Goal: Information Seeking & Learning: Find specific fact

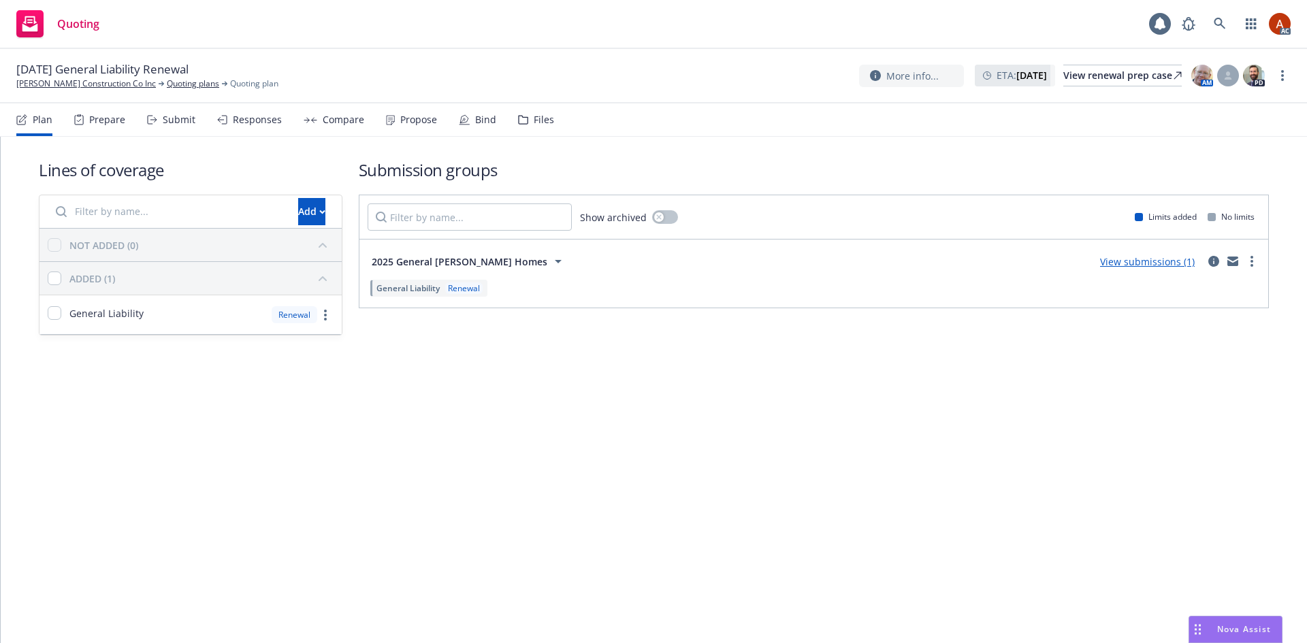
click at [105, 111] on div "Prepare" at bounding box center [99, 119] width 51 height 33
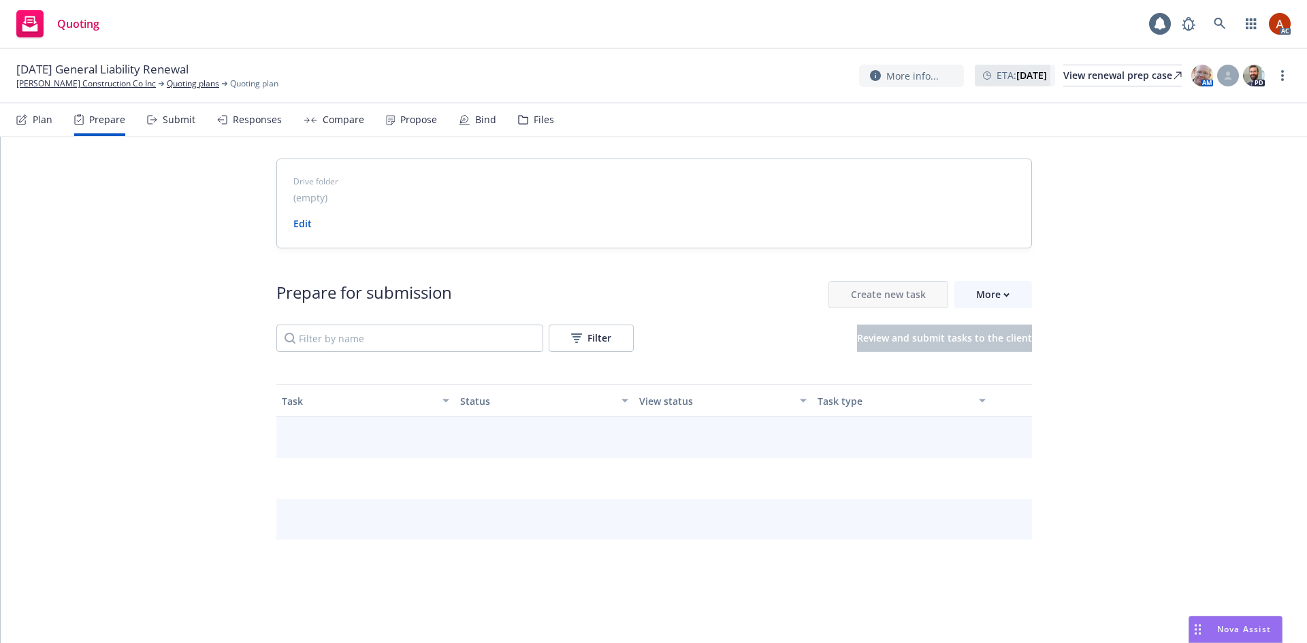
click at [97, 125] on div "Prepare" at bounding box center [107, 119] width 36 height 11
click at [980, 295] on div "More" at bounding box center [992, 295] width 33 height 26
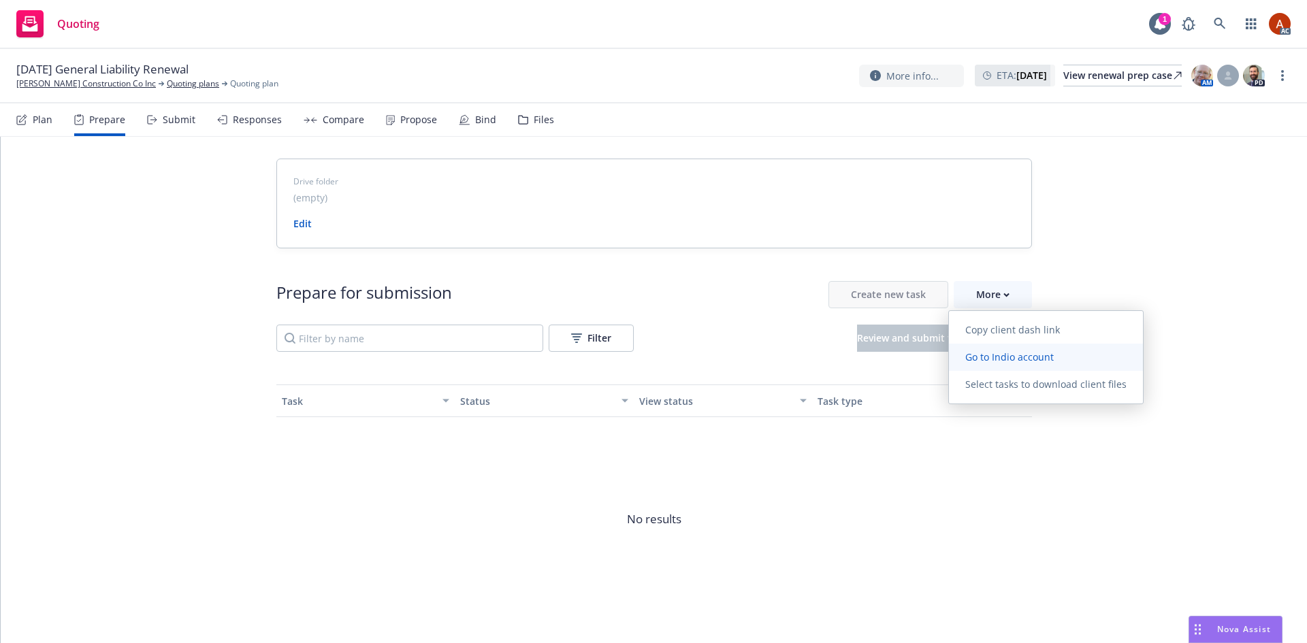
click at [1005, 361] on span "Go to Indio account" at bounding box center [1009, 356] width 121 height 13
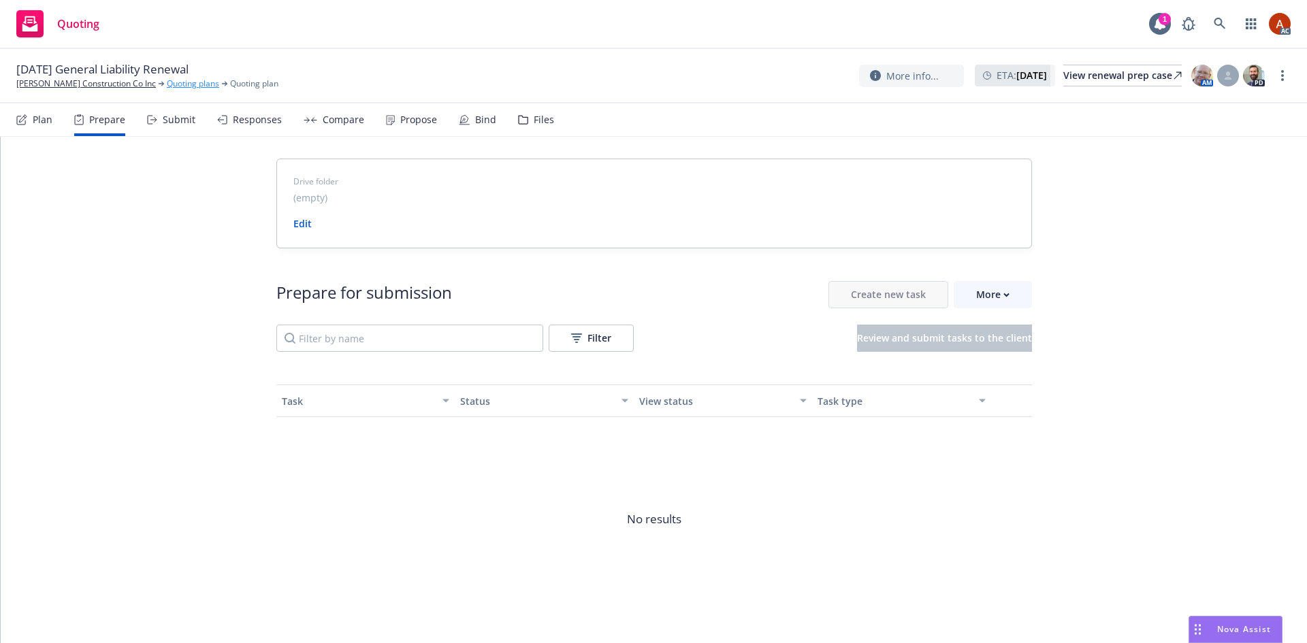
click at [178, 84] on link "Quoting plans" at bounding box center [193, 84] width 52 height 12
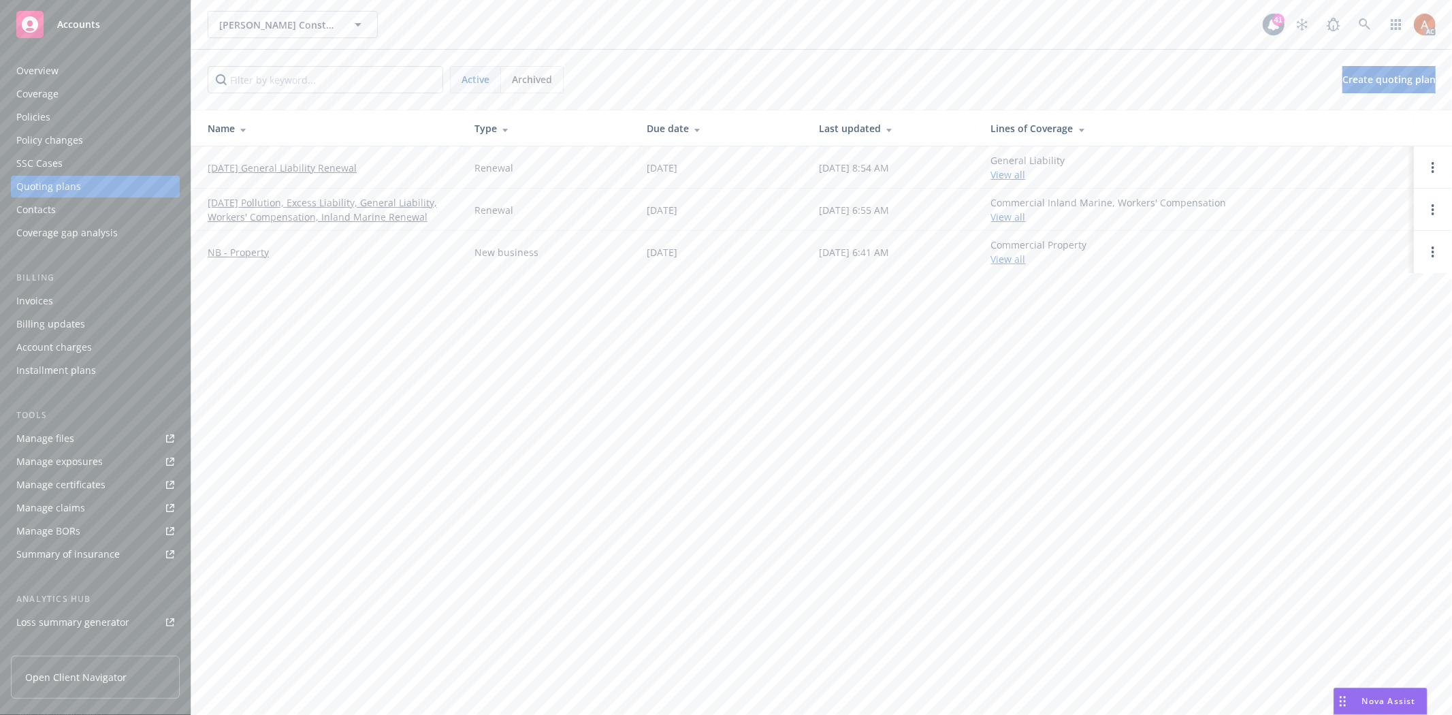
click at [37, 120] on div "Policies" at bounding box center [33, 117] width 34 height 22
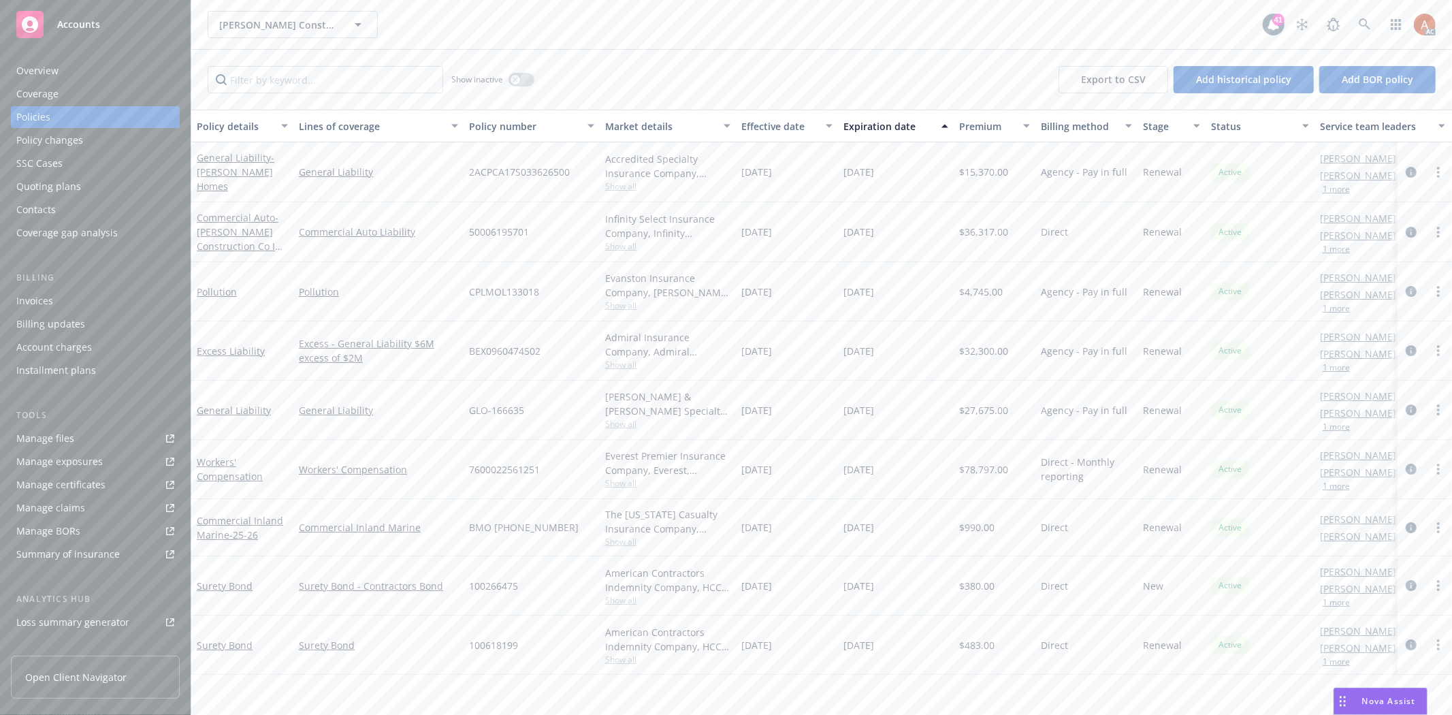
drag, startPoint x: 826, startPoint y: 175, endPoint x: 902, endPoint y: 175, distance: 75.5
click at [902, 175] on div "General Liability - Williamson Homes General Liability 2ACPCA17S033626500 Accre…" at bounding box center [847, 172] width 1313 height 60
click at [848, 206] on div "04/01/2026" at bounding box center [896, 232] width 116 height 60
click at [54, 69] on div "Overview" at bounding box center [37, 71] width 42 height 22
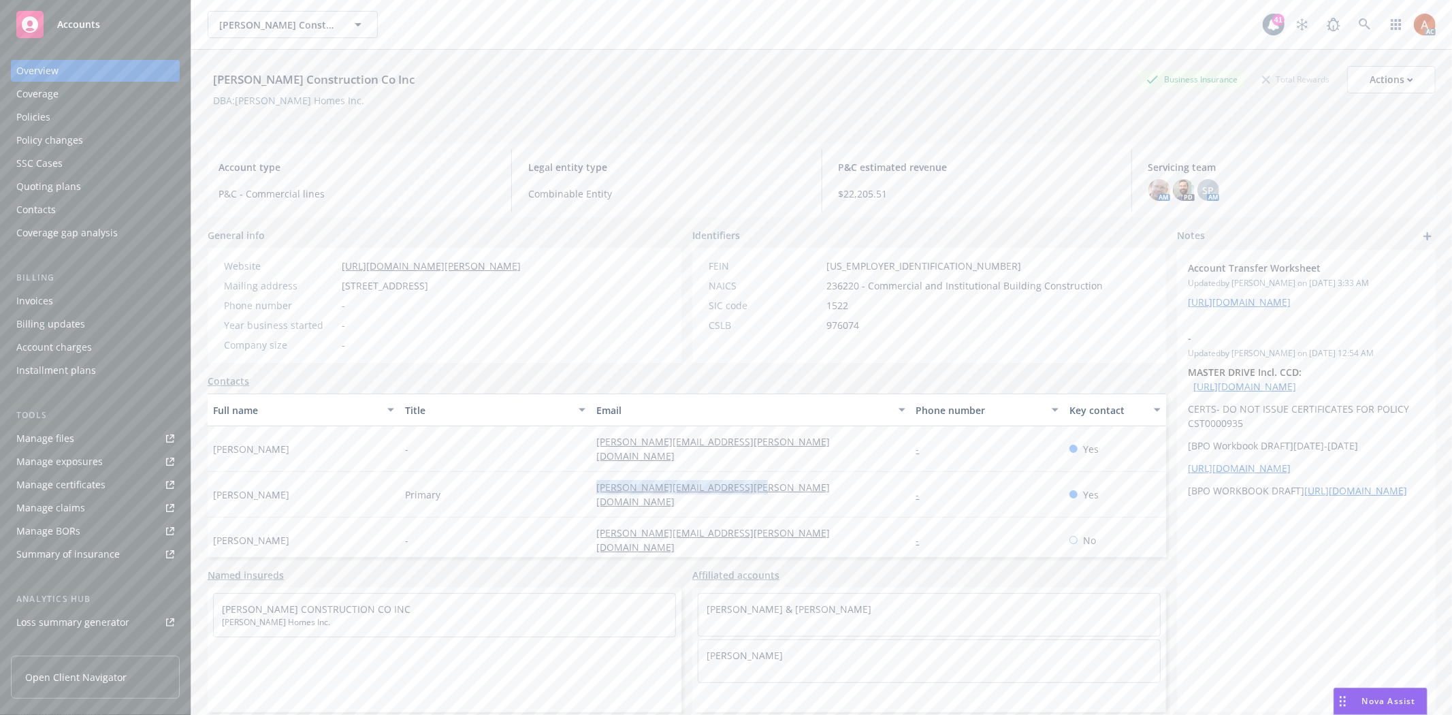
drag, startPoint x: 559, startPoint y: 478, endPoint x: 804, endPoint y: 478, distance: 244.3
click at [804, 478] on div "Jim Williamson Primary jim@williamson-construction.com - Yes" at bounding box center [687, 495] width 958 height 46
copy div "jim@williamson-construction.com"
click at [549, 449] on div "-" at bounding box center [495, 449] width 192 height 46
drag, startPoint x: 556, startPoint y: 440, endPoint x: 810, endPoint y: 440, distance: 253.9
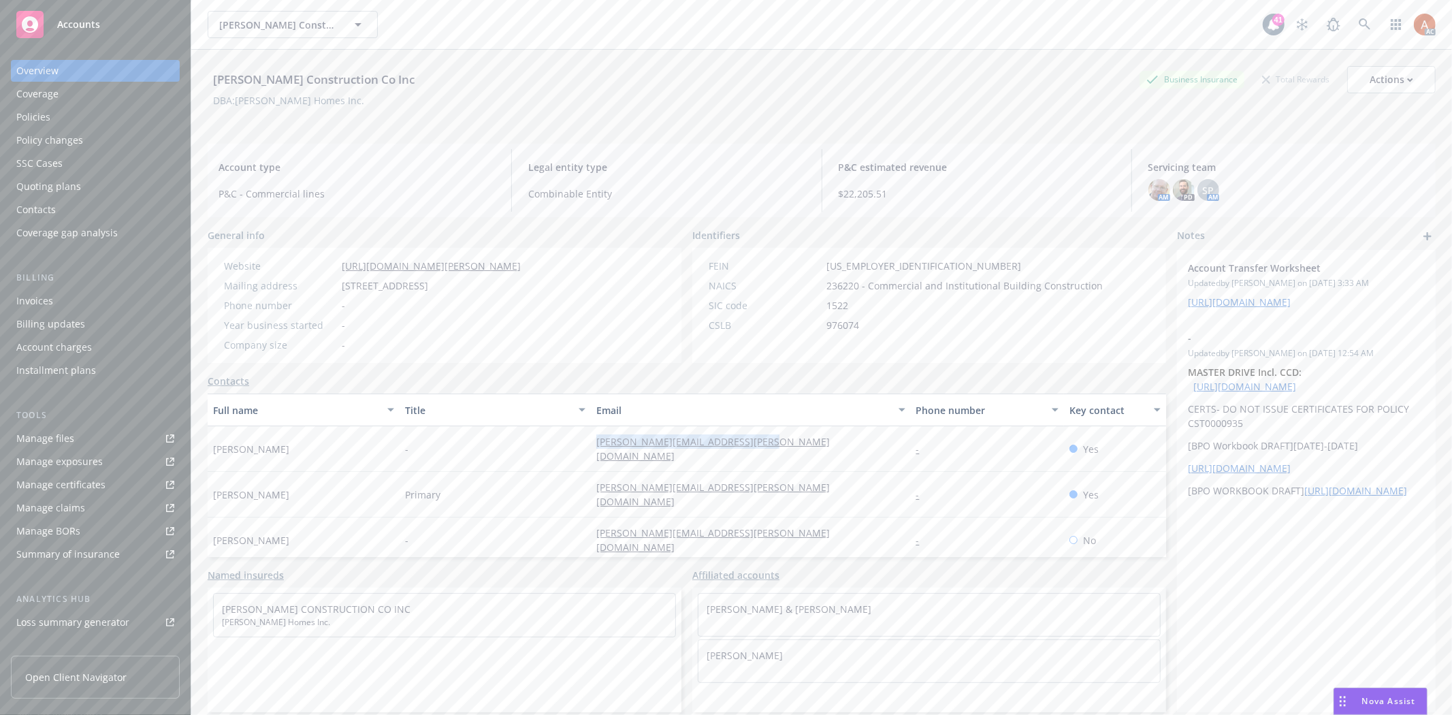
click at [810, 440] on div "Tammy Johnson-Esquerra - tammy@williamson-construction.com - Yes" at bounding box center [687, 449] width 958 height 46
copy div "tammy@williamson-construction.com"
click at [45, 538] on div "Service team" at bounding box center [45, 542] width 59 height 22
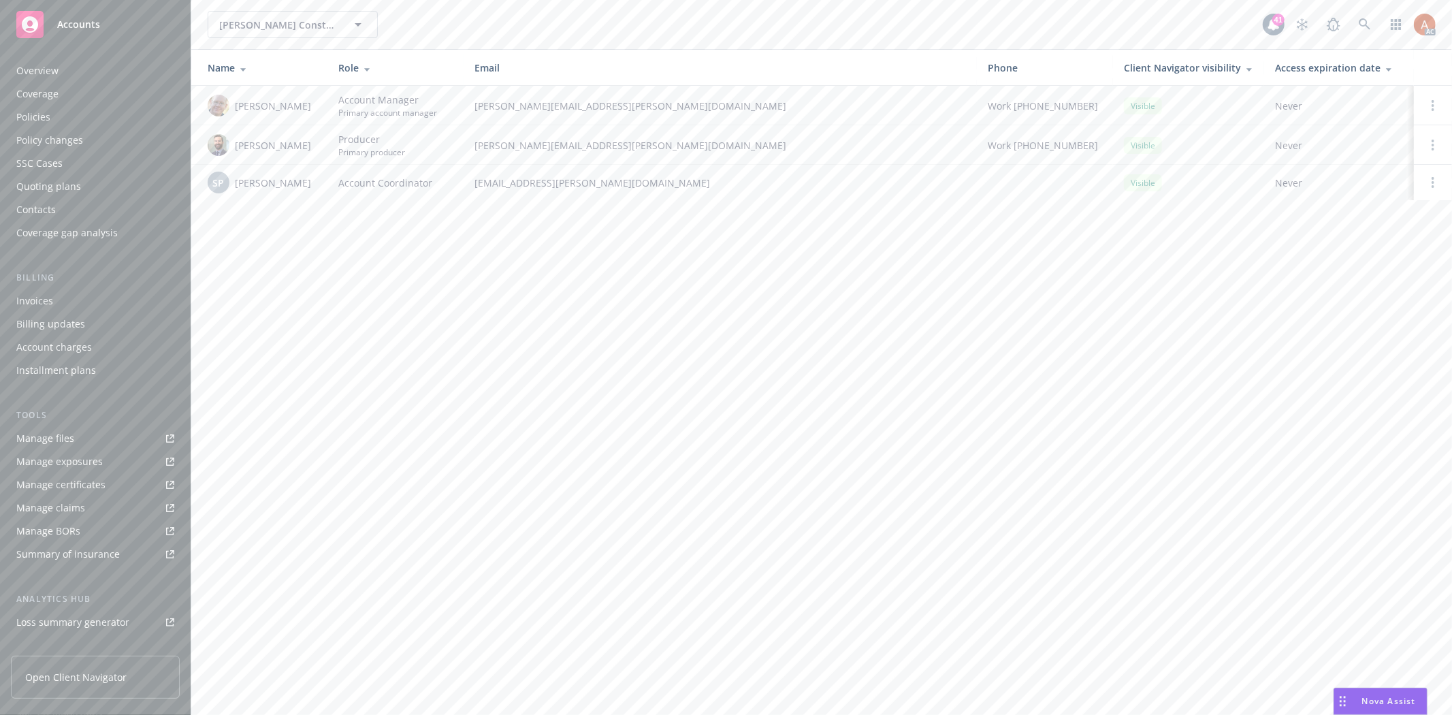
click at [51, 184] on div "Quoting plans" at bounding box center [48, 187] width 65 height 22
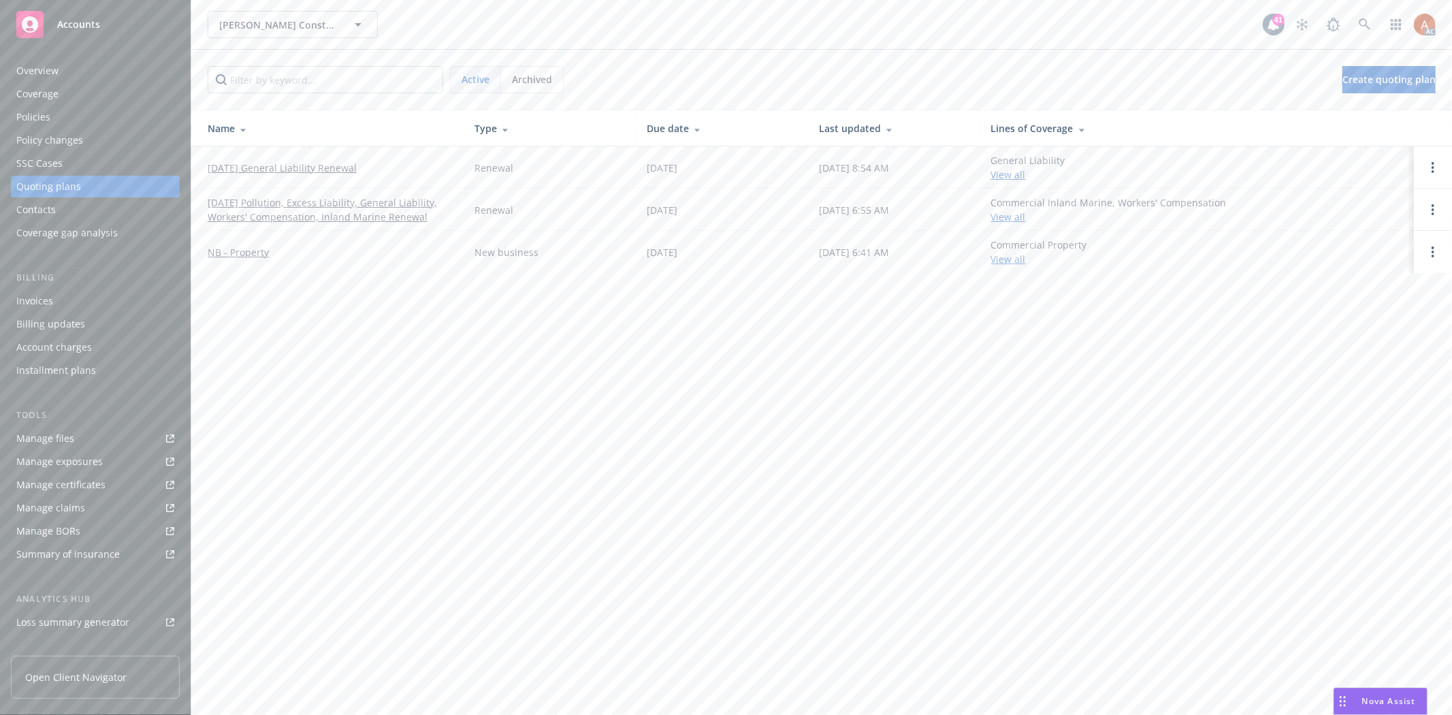
drag, startPoint x: 199, startPoint y: 163, endPoint x: 429, endPoint y: 171, distance: 230.2
click at [429, 171] on td "08/26/25 General Liability Renewal" at bounding box center [327, 167] width 272 height 42
copy link "08/26/25 General Liability Renewal"
click at [29, 66] on div "Overview" at bounding box center [37, 71] width 42 height 22
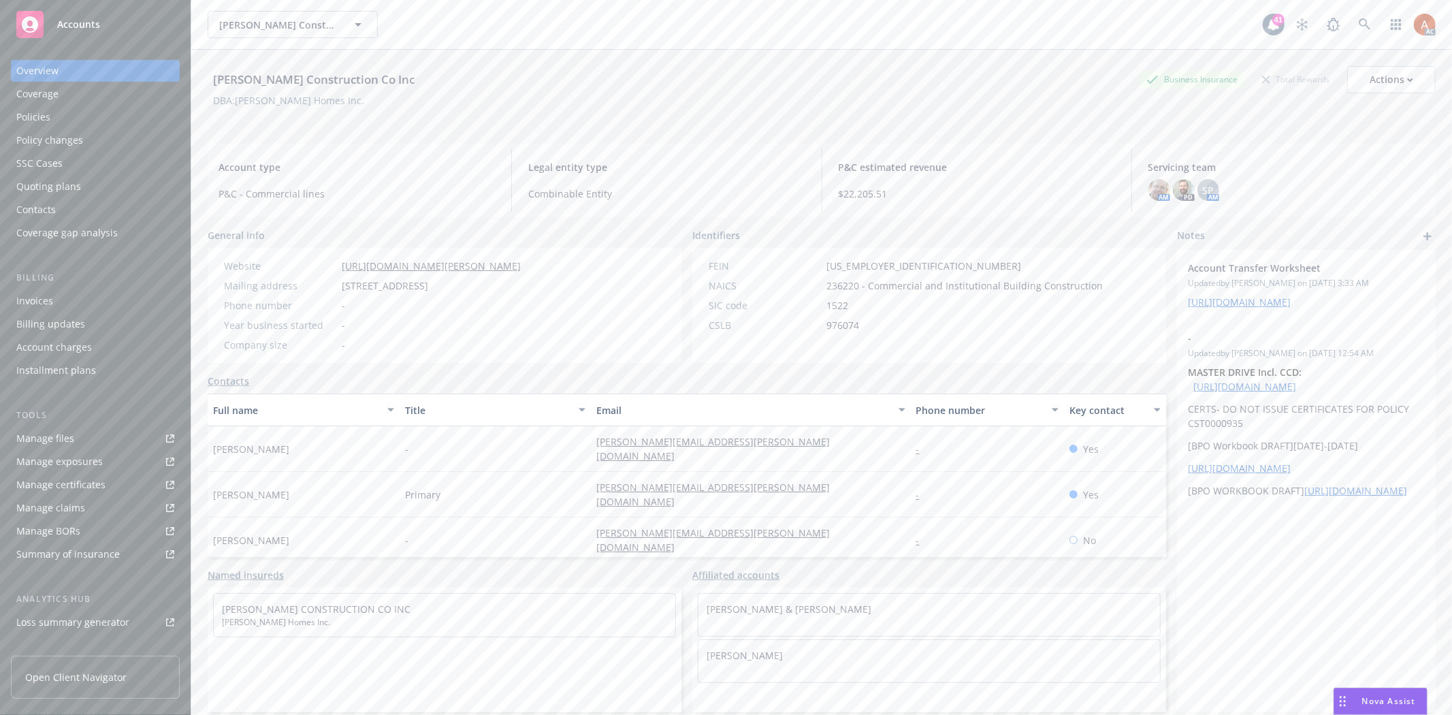
drag, startPoint x: 313, startPoint y: 261, endPoint x: 602, endPoint y: 270, distance: 288.7
click at [602, 270] on div "Website https://www.williamson-construction.com Mailing address 14701 Hawthorne…" at bounding box center [445, 305] width 474 height 115
copy div "https://www.williamson-construction.com"
drag, startPoint x: 526, startPoint y: 186, endPoint x: 635, endPoint y: 194, distance: 109.1
click at [635, 194] on span "Combinable Entity" at bounding box center [666, 193] width 276 height 14
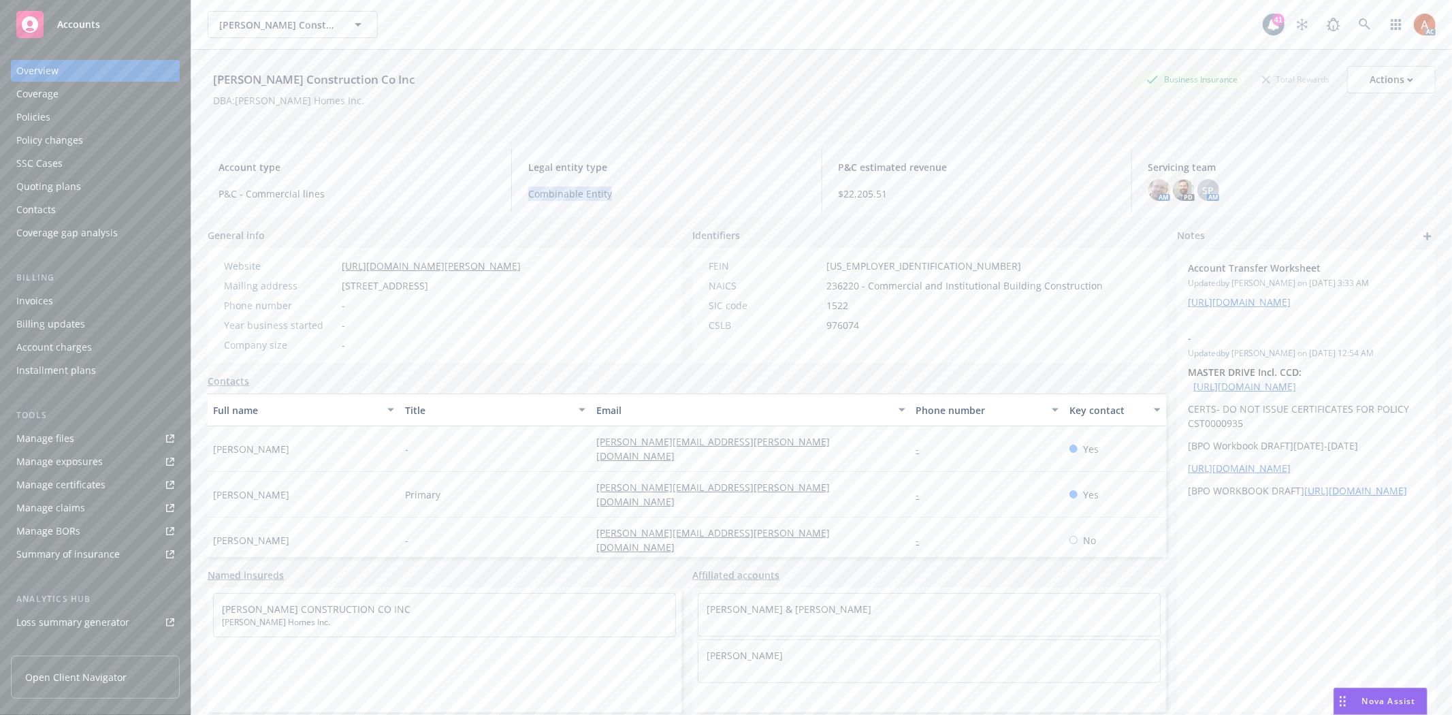
copy span "Combinable Entity"
click at [841, 284] on span "236220 - Commercial and Institutional Building Construction" at bounding box center [964, 285] width 276 height 14
copy span "236220"
drag, startPoint x: 818, startPoint y: 261, endPoint x: 926, endPoint y: 261, distance: 107.5
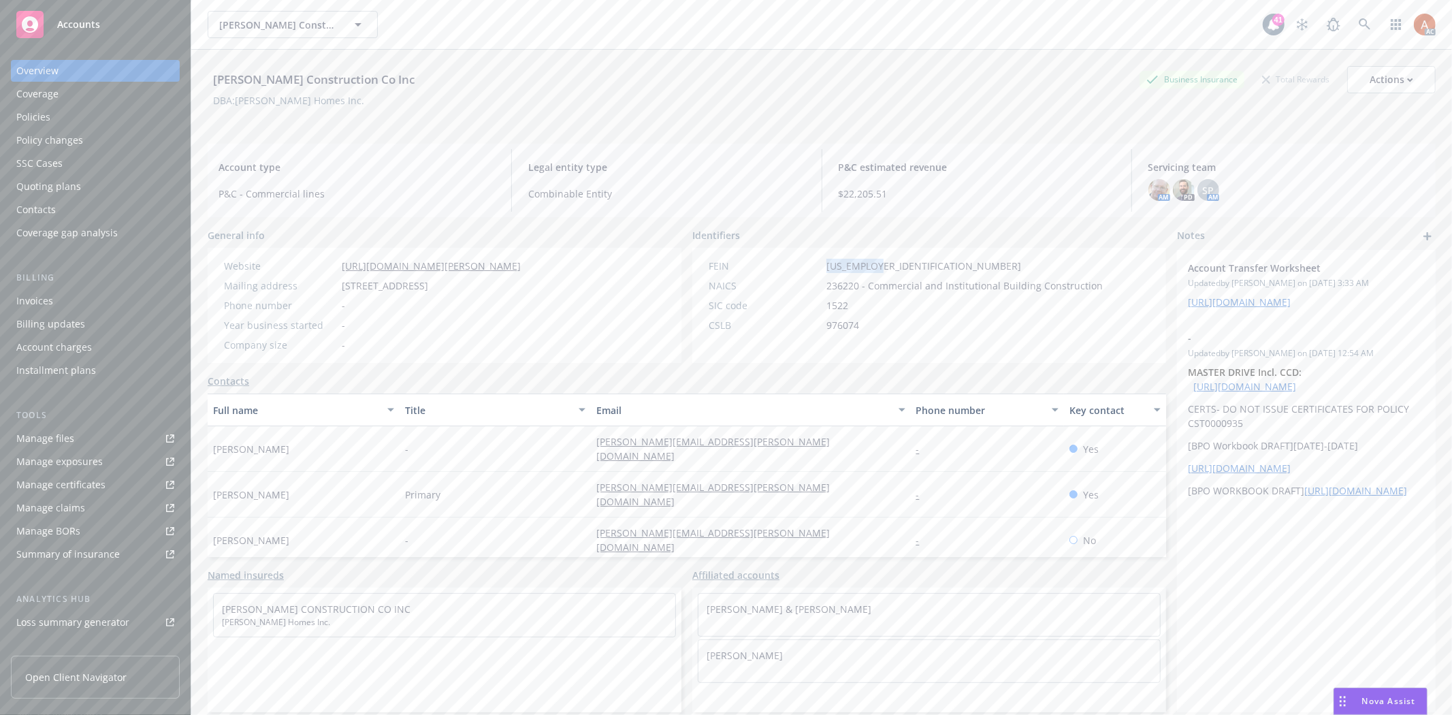
click at [926, 261] on div "FEIN 47-2509709" at bounding box center [905, 266] width 405 height 14
copy span "[US_EMPLOYER_IDENTIFICATION_NUMBER]"
drag, startPoint x: 207, startPoint y: 444, endPoint x: 377, endPoint y: 444, distance: 170.1
click at [377, 444] on div "[PERSON_NAME]" at bounding box center [304, 449] width 192 height 46
copy span "[PERSON_NAME]"
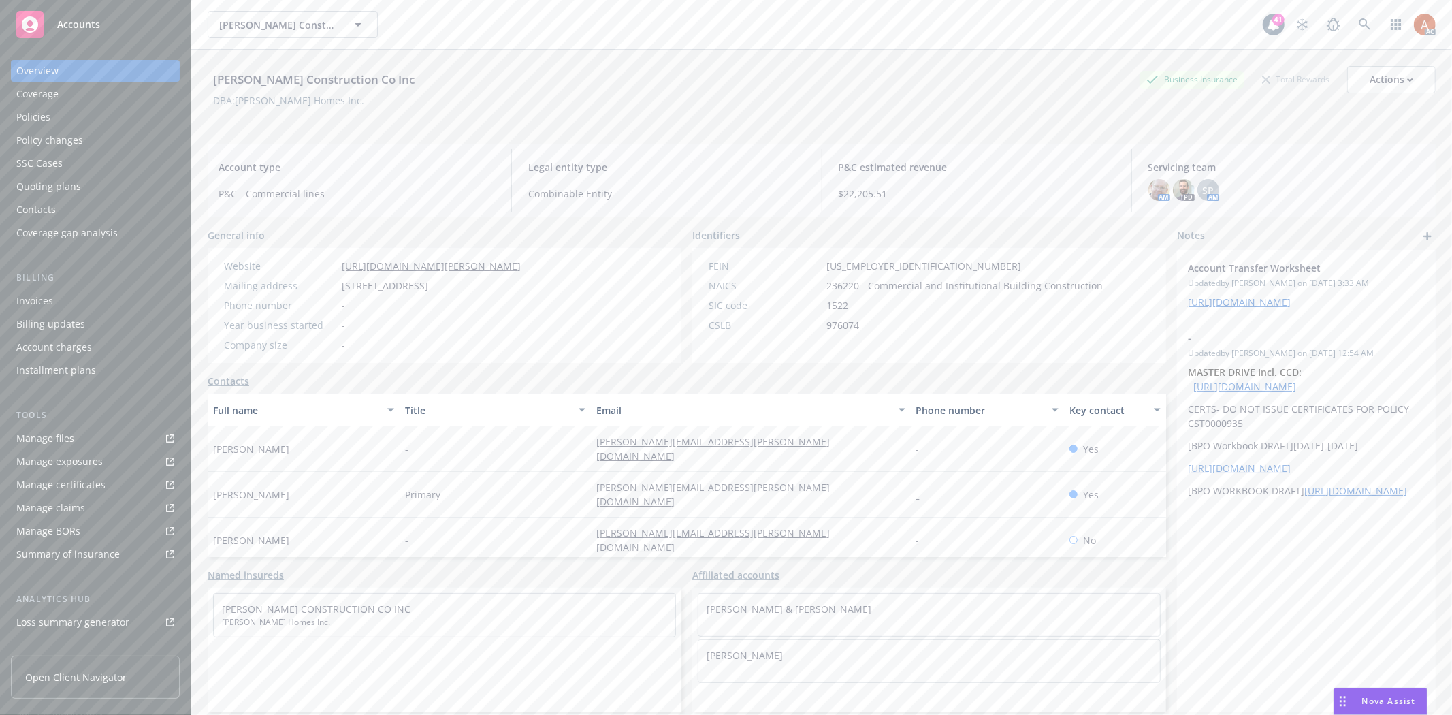
drag, startPoint x: 473, startPoint y: 453, endPoint x: 527, endPoint y: 436, distance: 56.2
click at [473, 453] on div "-" at bounding box center [495, 449] width 192 height 46
drag, startPoint x: 544, startPoint y: 438, endPoint x: 811, endPoint y: 450, distance: 266.4
click at [811, 450] on div "Tammy Johnson-Esquerra - tammy@williamson-construction.com - Yes" at bounding box center [687, 449] width 958 height 46
copy div "[PERSON_NAME][EMAIL_ADDRESS][PERSON_NAME][DOMAIN_NAME]"
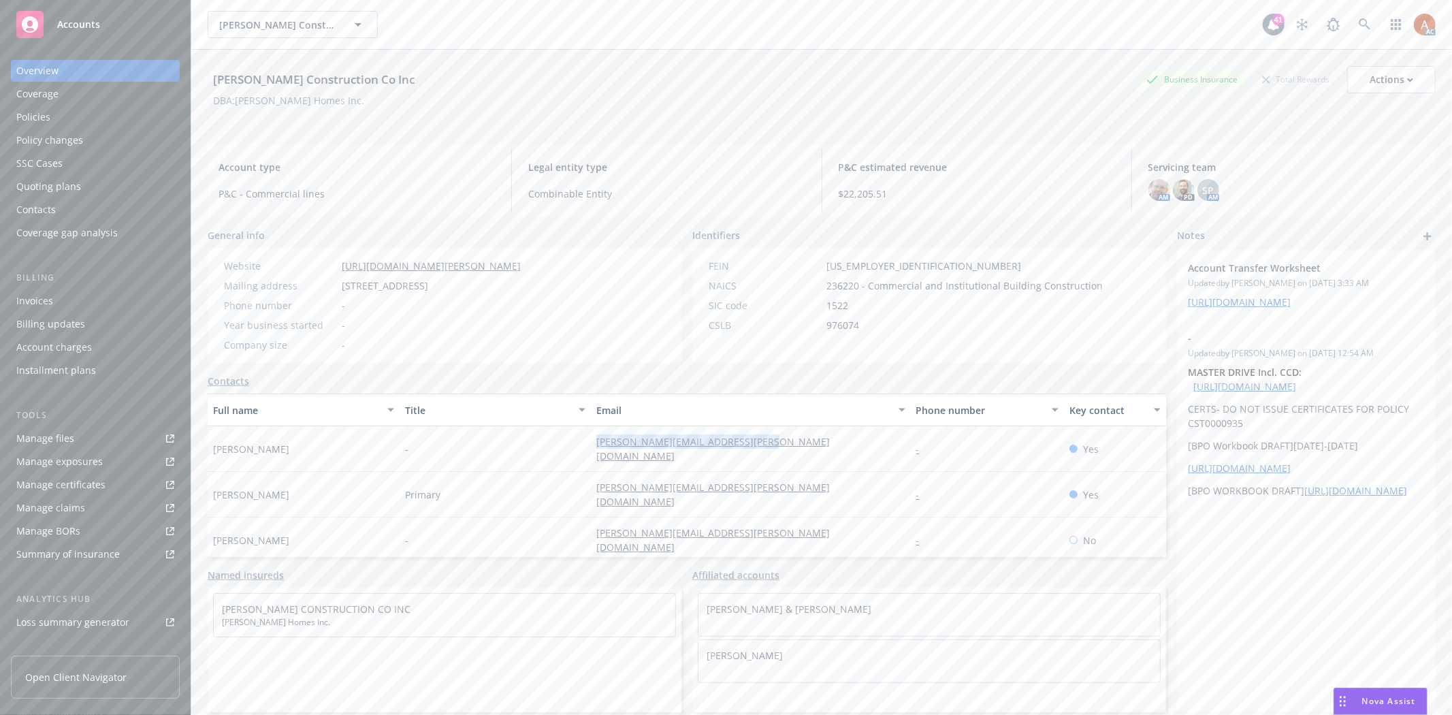
drag, startPoint x: 215, startPoint y: 474, endPoint x: 311, endPoint y: 483, distance: 96.4
click at [311, 483] on div "Williamson Construction Co Inc Business Insurance Total Rewards Actions DBA: Wi…" at bounding box center [821, 407] width 1260 height 715
copy span "[PERSON_NAME]"
click at [400, 472] on div "Primary" at bounding box center [495, 495] width 192 height 46
click at [405, 487] on span "Primary" at bounding box center [422, 494] width 35 height 14
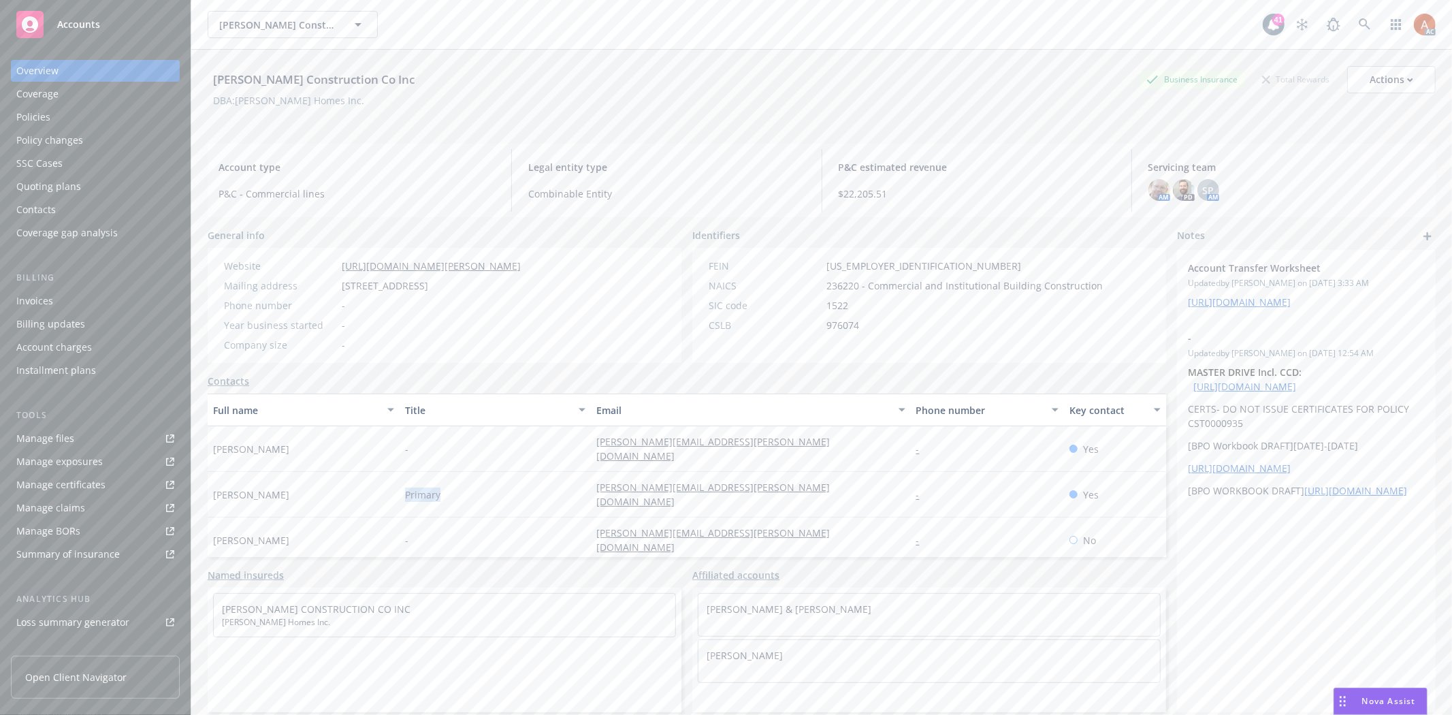
click at [533, 482] on div "Primary" at bounding box center [495, 495] width 192 height 46
drag, startPoint x: 555, startPoint y: 470, endPoint x: 800, endPoint y: 470, distance: 245.7
click at [800, 472] on div "Jim Williamson Primary jim@williamson-construction.com - Yes" at bounding box center [687, 495] width 958 height 46
click at [48, 186] on div "Quoting plans" at bounding box center [48, 187] width 65 height 22
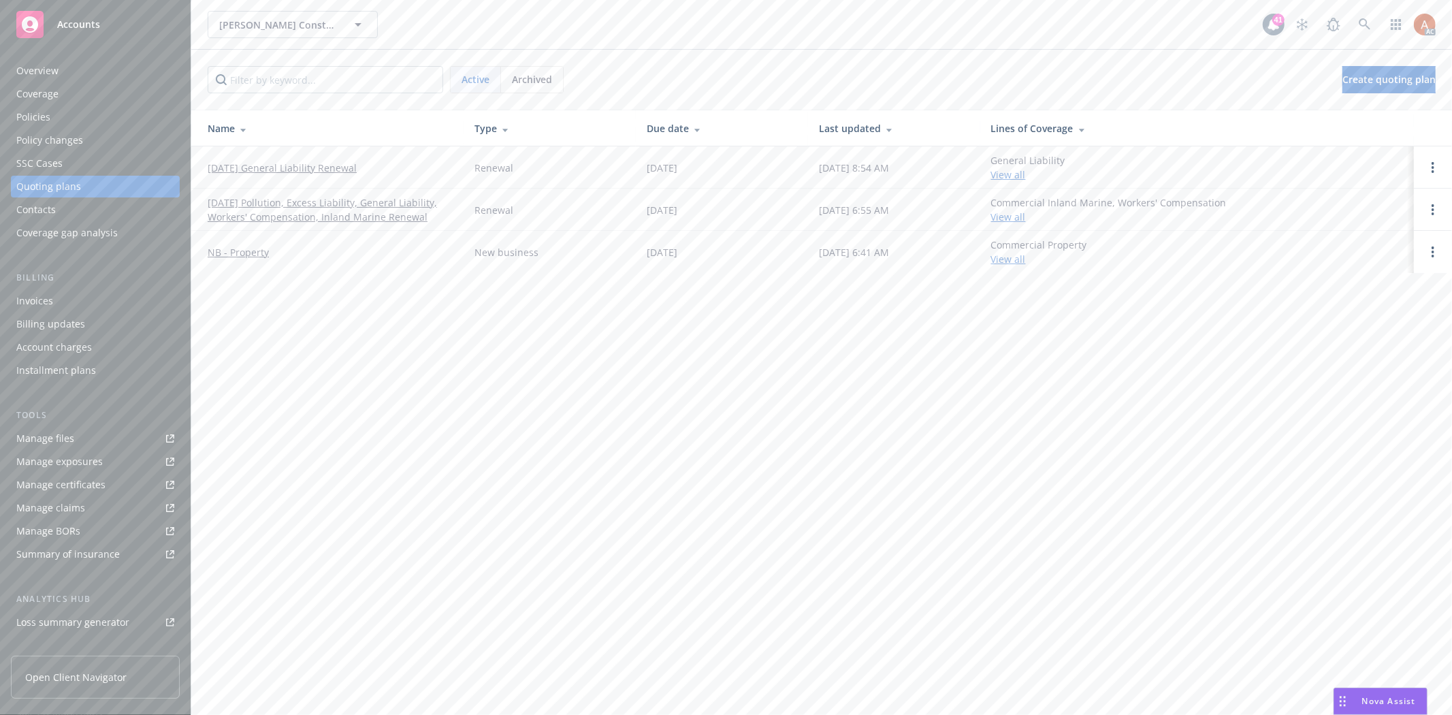
click at [269, 166] on link "[DATE] General Liability Renewal" at bounding box center [282, 168] width 149 height 14
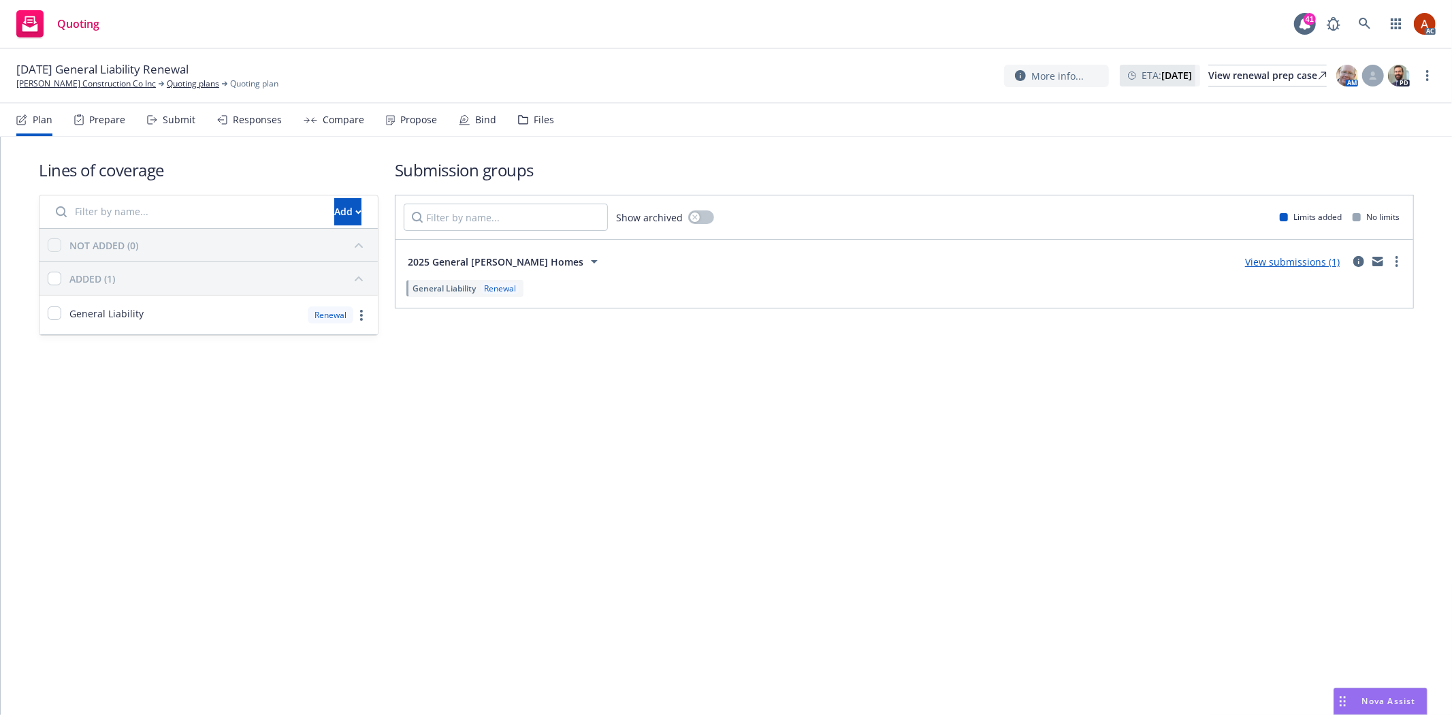
click at [110, 133] on div "Prepare" at bounding box center [99, 119] width 51 height 33
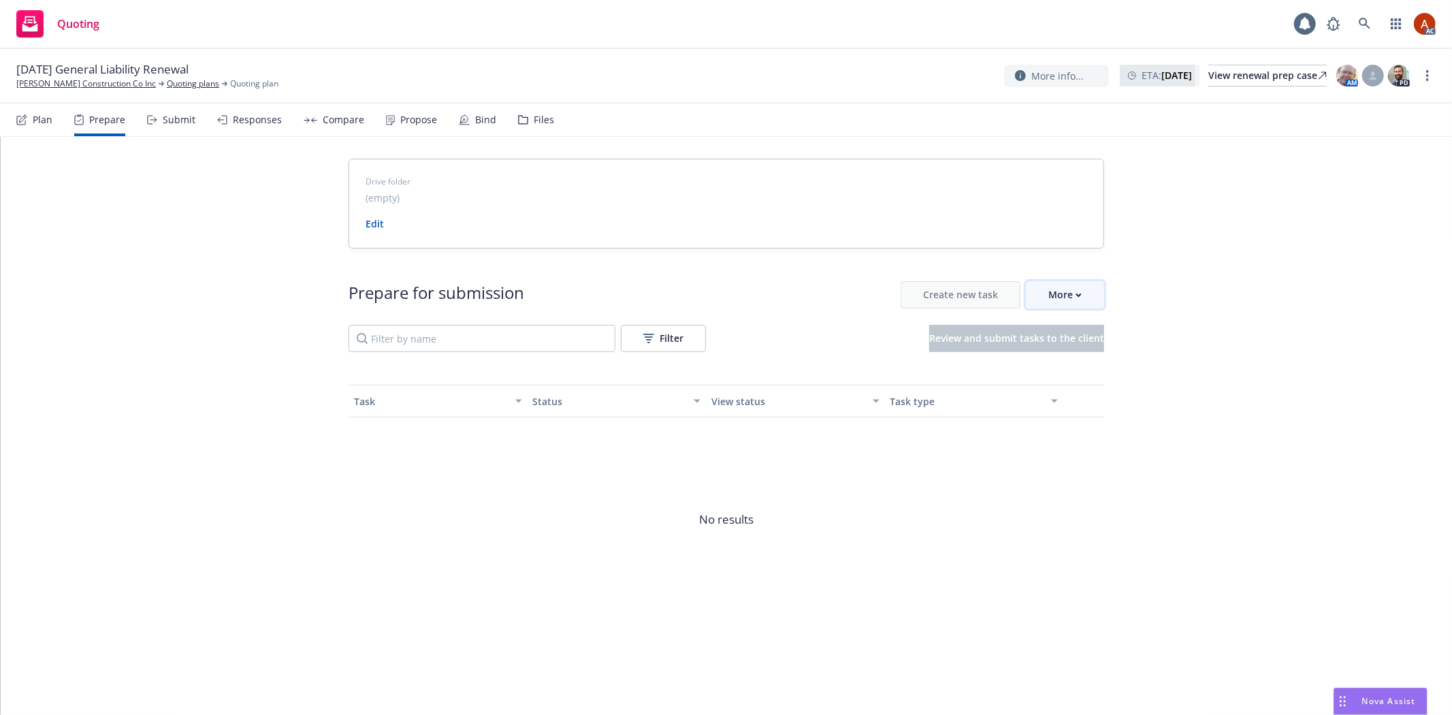
click at [1073, 297] on div "More" at bounding box center [1064, 295] width 33 height 26
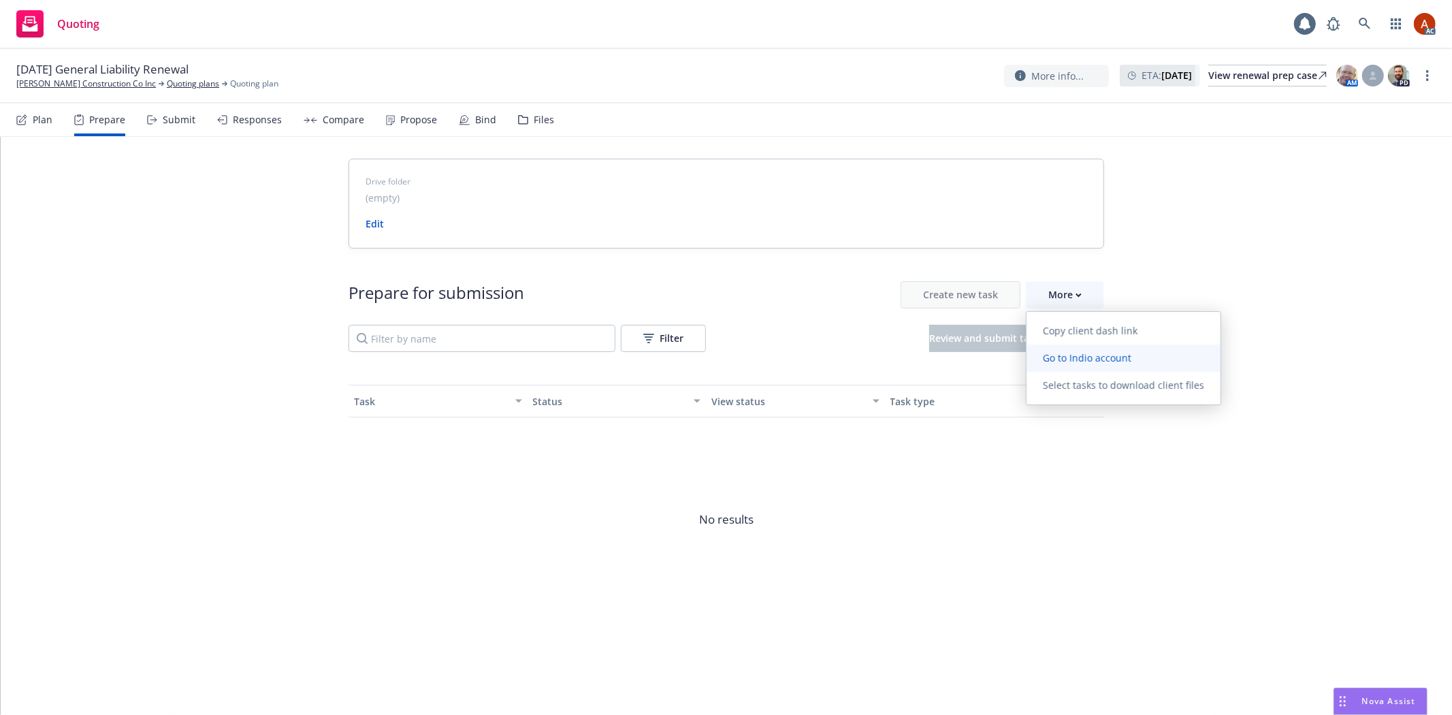
click at [1079, 361] on span "Go to Indio account" at bounding box center [1086, 357] width 121 height 13
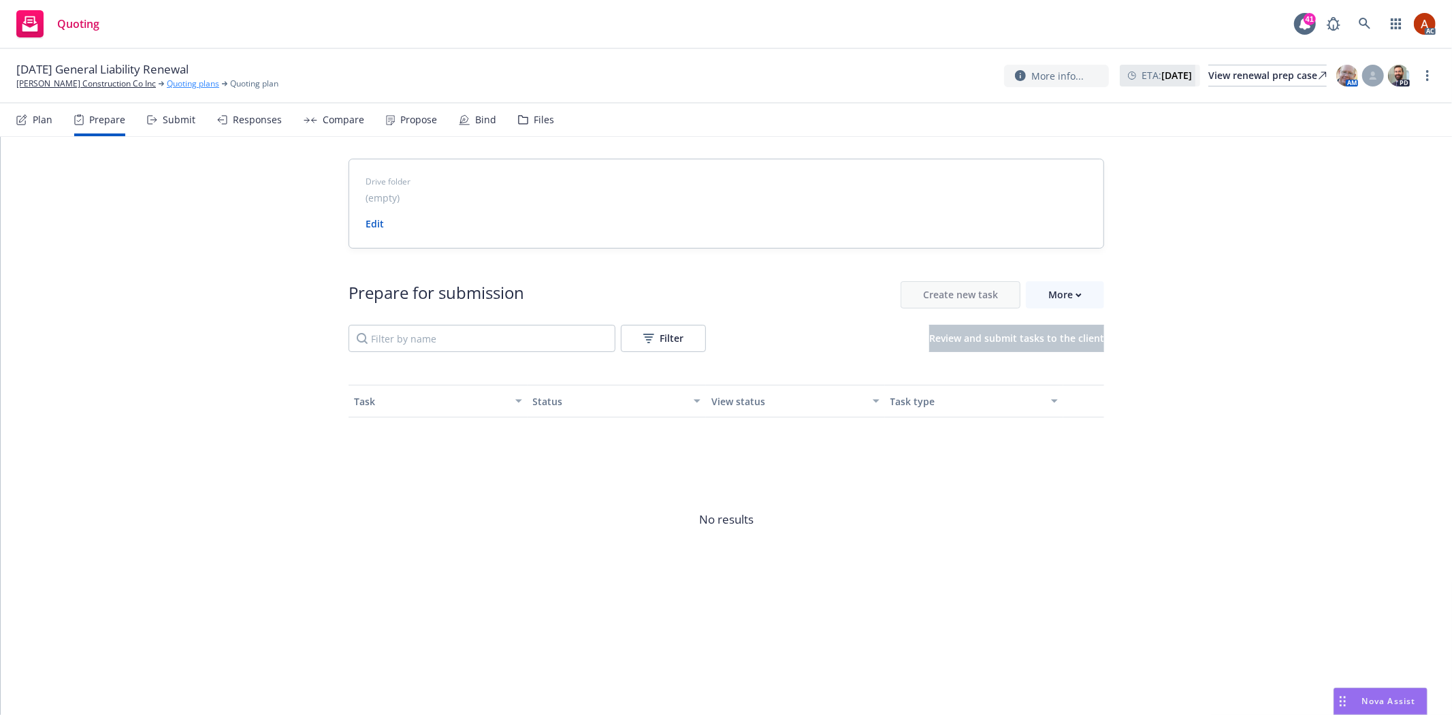
click at [187, 84] on link "Quoting plans" at bounding box center [193, 84] width 52 height 12
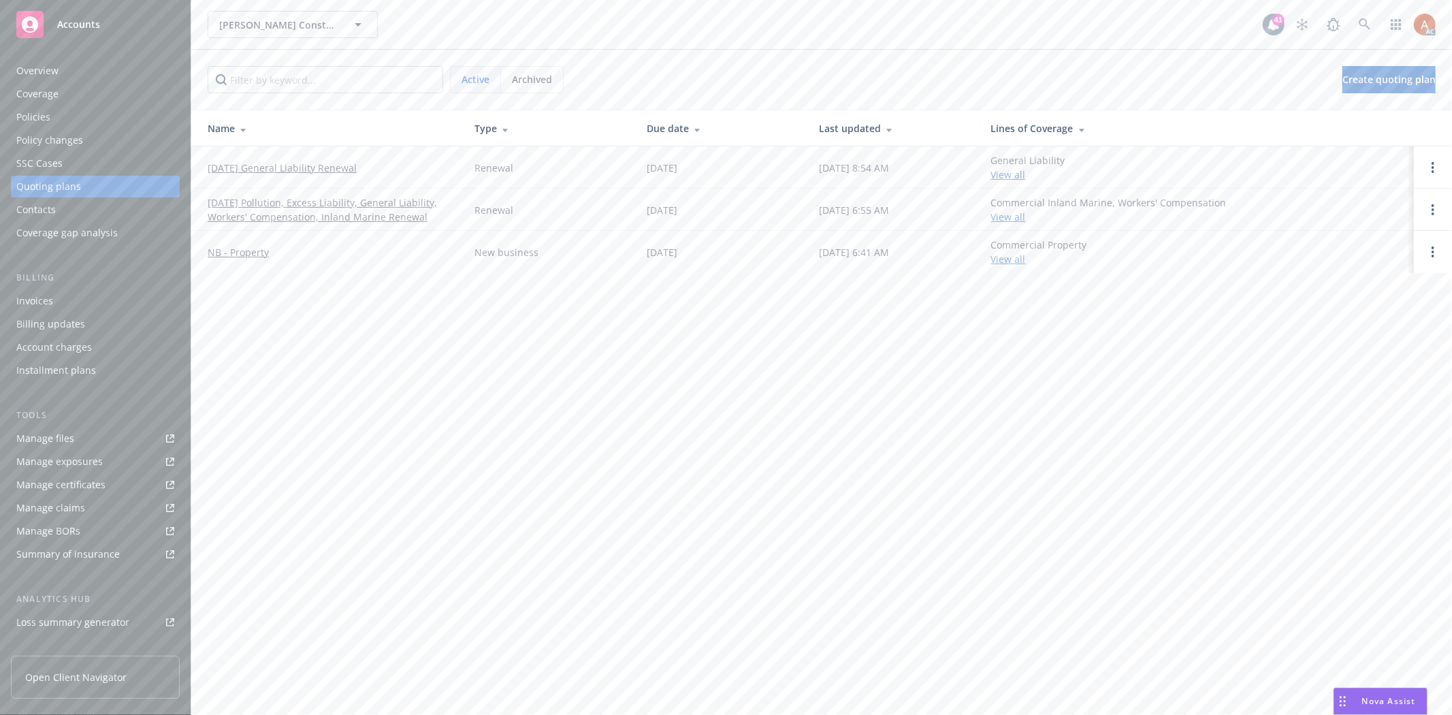
click at [39, 69] on div "Overview" at bounding box center [37, 71] width 42 height 22
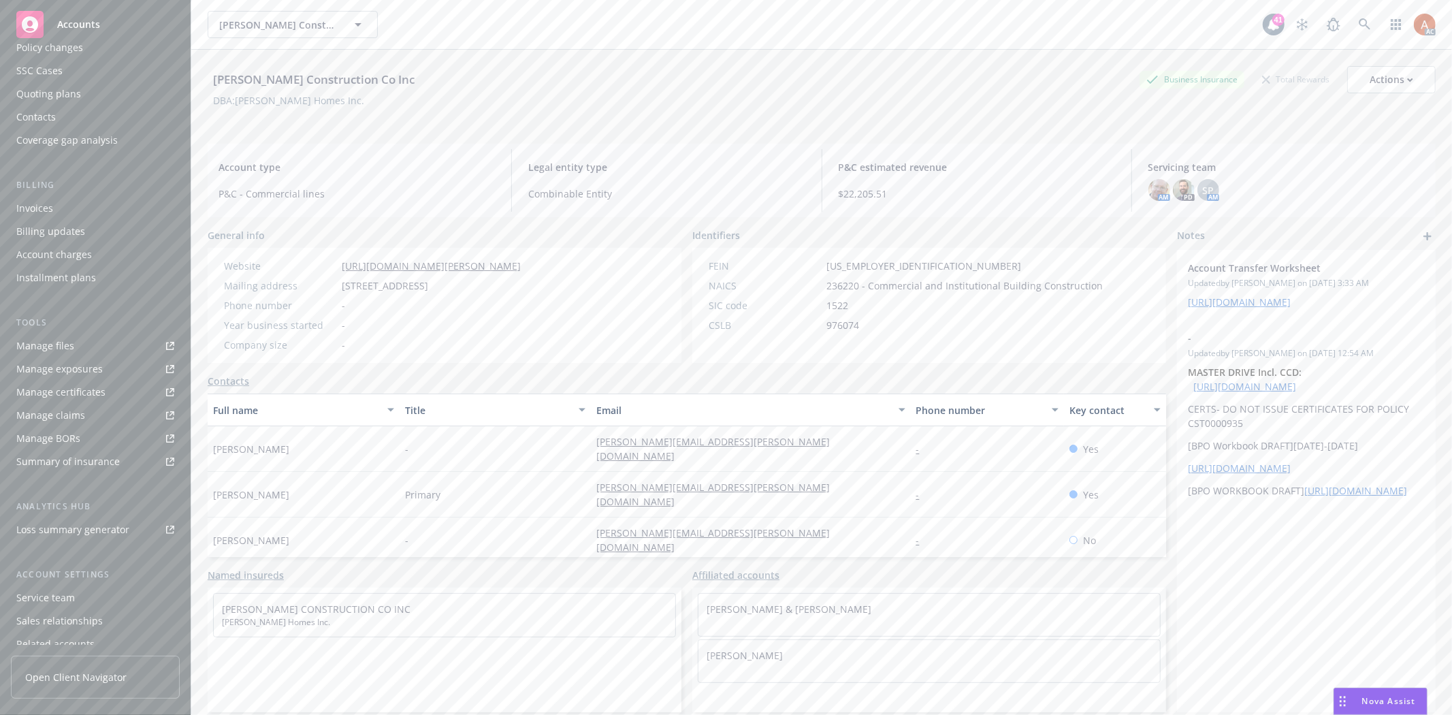
scroll to position [148, 0]
click at [49, 540] on div "Service team" at bounding box center [45, 542] width 59 height 22
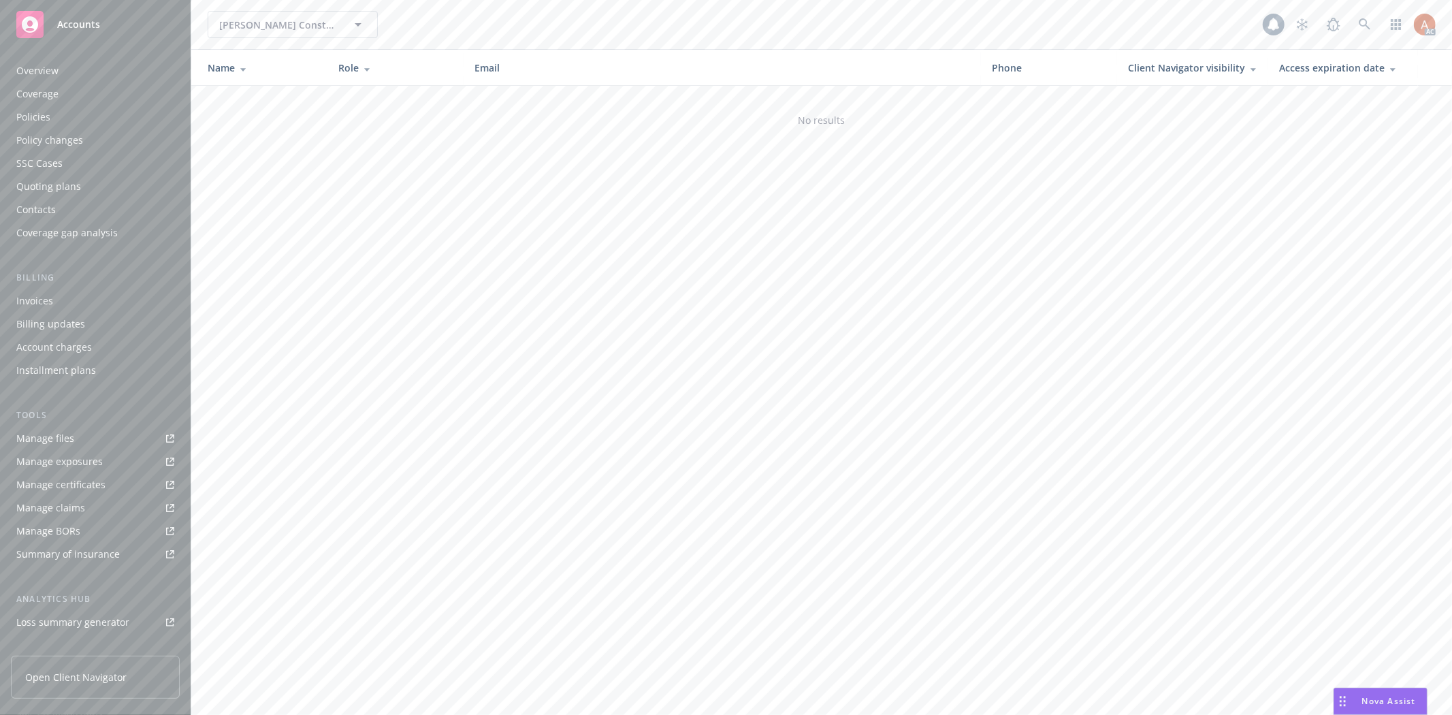
scroll to position [148, 0]
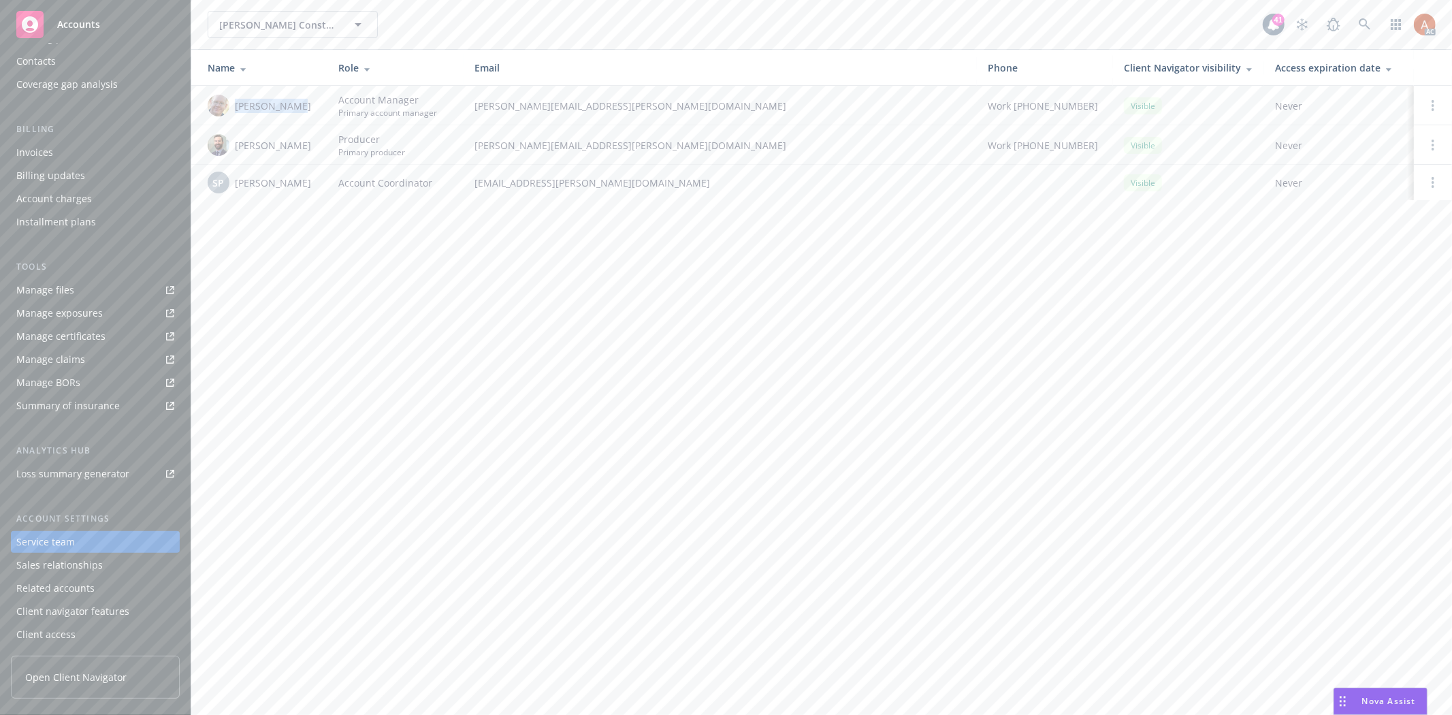
drag, startPoint x: 233, startPoint y: 104, endPoint x: 294, endPoint y: 107, distance: 60.6
click at [294, 107] on div "[PERSON_NAME]" at bounding box center [262, 106] width 109 height 22
copy span "[PERSON_NAME]"
drag, startPoint x: 511, startPoint y: 108, endPoint x: 661, endPoint y: 118, distance: 150.1
click at [661, 118] on td "[PERSON_NAME][EMAIL_ADDRESS][PERSON_NAME][DOMAIN_NAME]" at bounding box center [719, 105] width 513 height 39
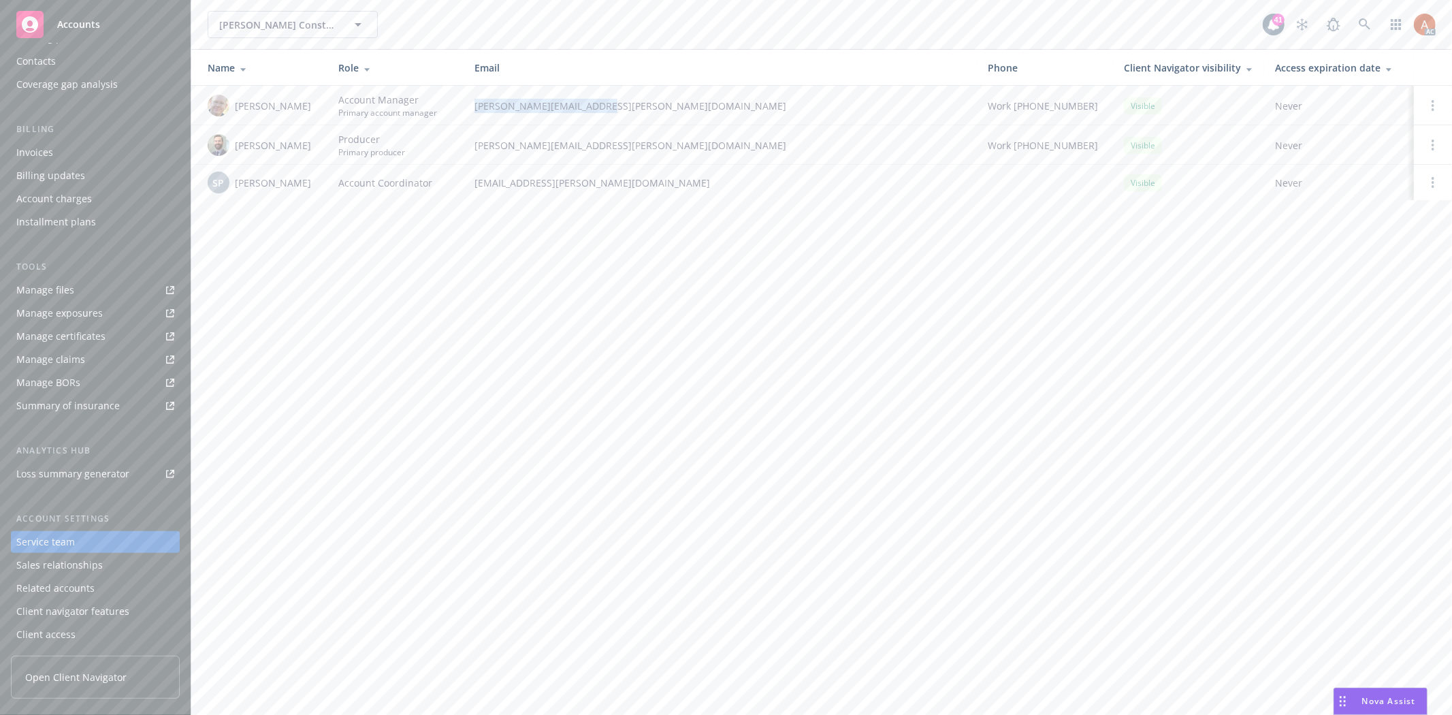
copy span "[PERSON_NAME][EMAIL_ADDRESS][PERSON_NAME][DOMAIN_NAME]"
drag, startPoint x: 473, startPoint y: 331, endPoint x: 404, endPoint y: 230, distance: 122.5
click at [470, 329] on div "[PERSON_NAME] Construction Co Inc [PERSON_NAME] Construction Co Inc 41 AC Name …" at bounding box center [821, 357] width 1260 height 715
drag, startPoint x: 234, startPoint y: 143, endPoint x: 310, endPoint y: 150, distance: 75.8
click at [310, 150] on div "[PERSON_NAME]" at bounding box center [262, 145] width 109 height 22
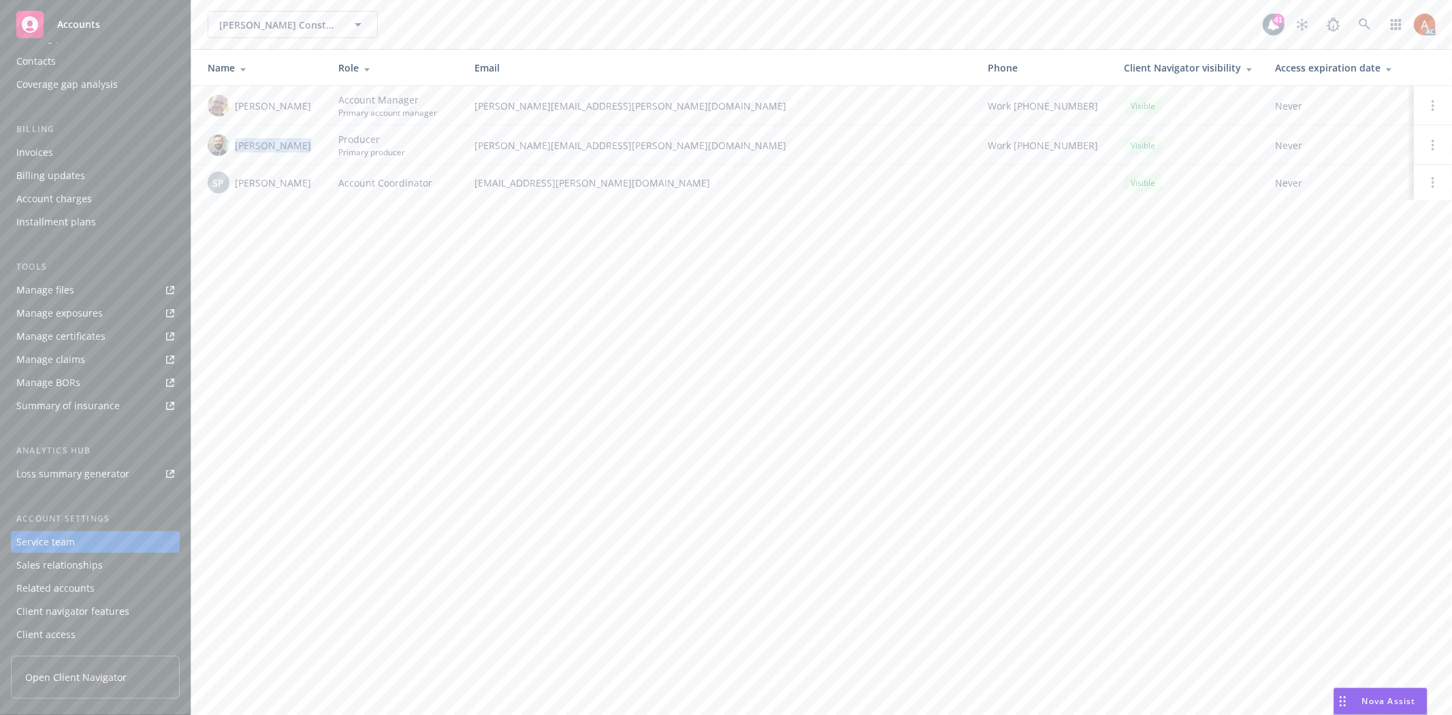
copy span "[PERSON_NAME]"
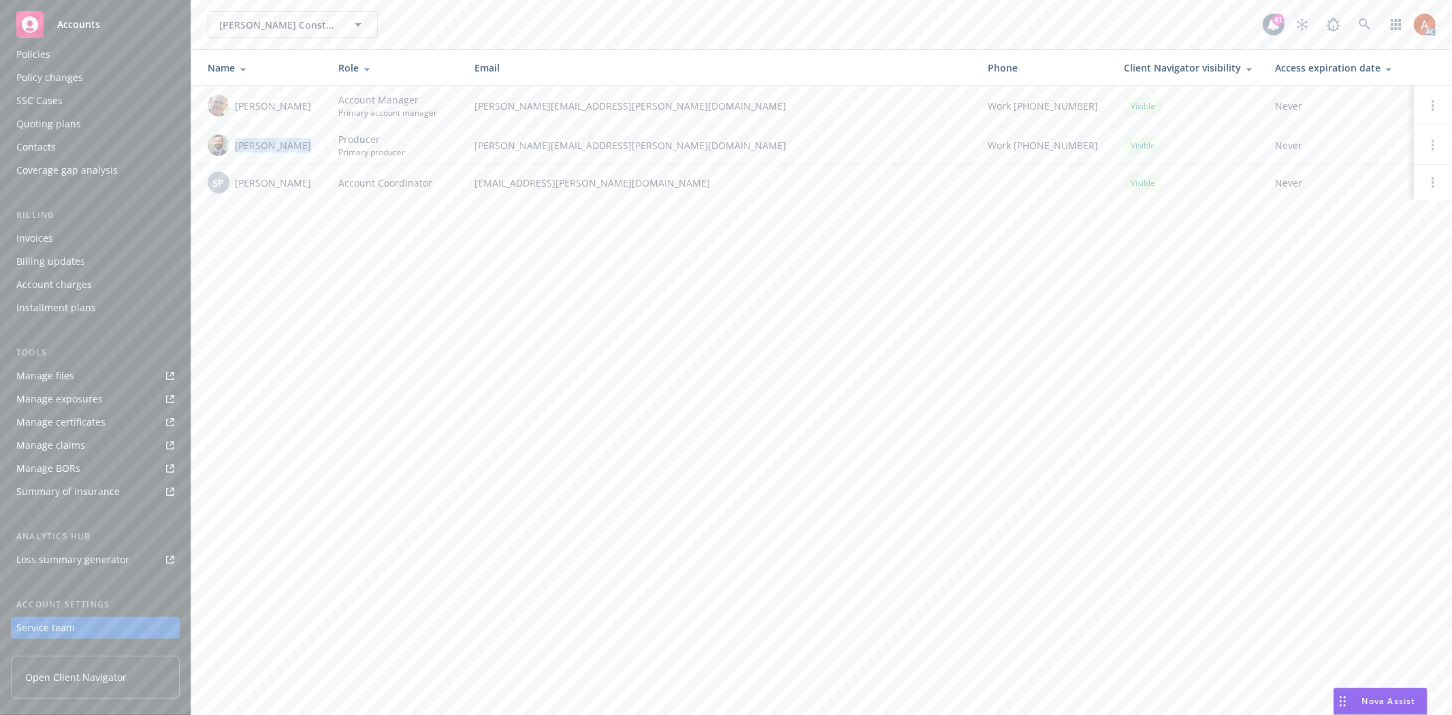
scroll to position [0, 0]
click at [42, 121] on div "Policies" at bounding box center [33, 117] width 34 height 22
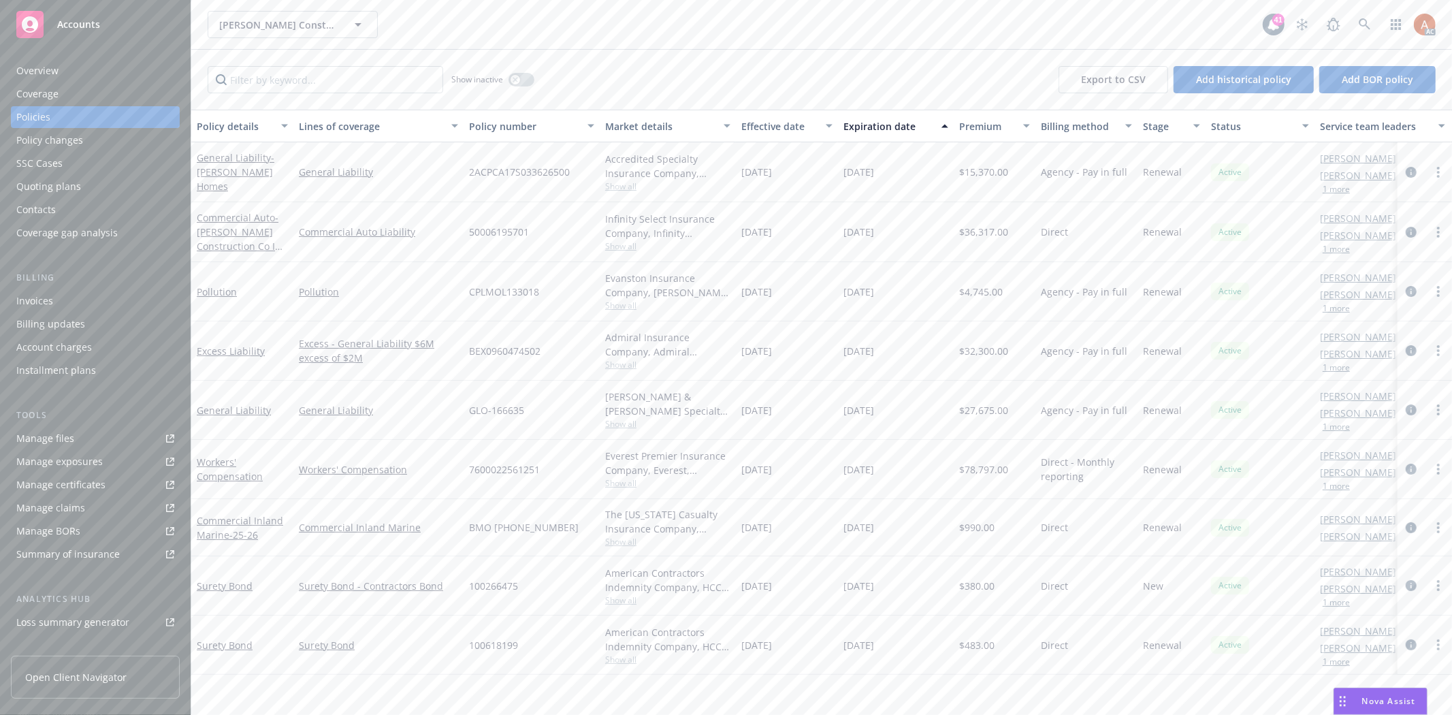
click at [617, 186] on span "Show all" at bounding box center [667, 186] width 125 height 12
drag, startPoint x: 465, startPoint y: 267, endPoint x: 683, endPoint y: 259, distance: 217.9
click at [683, 259] on div "Writing company Accredited Specialty Insurance Company Carrier Accredited Speci…" at bounding box center [593, 274] width 272 height 152
copy span "Accredited Specialty Insurance Company"
click at [371, 169] on link "General Liability" at bounding box center [378, 172] width 159 height 14
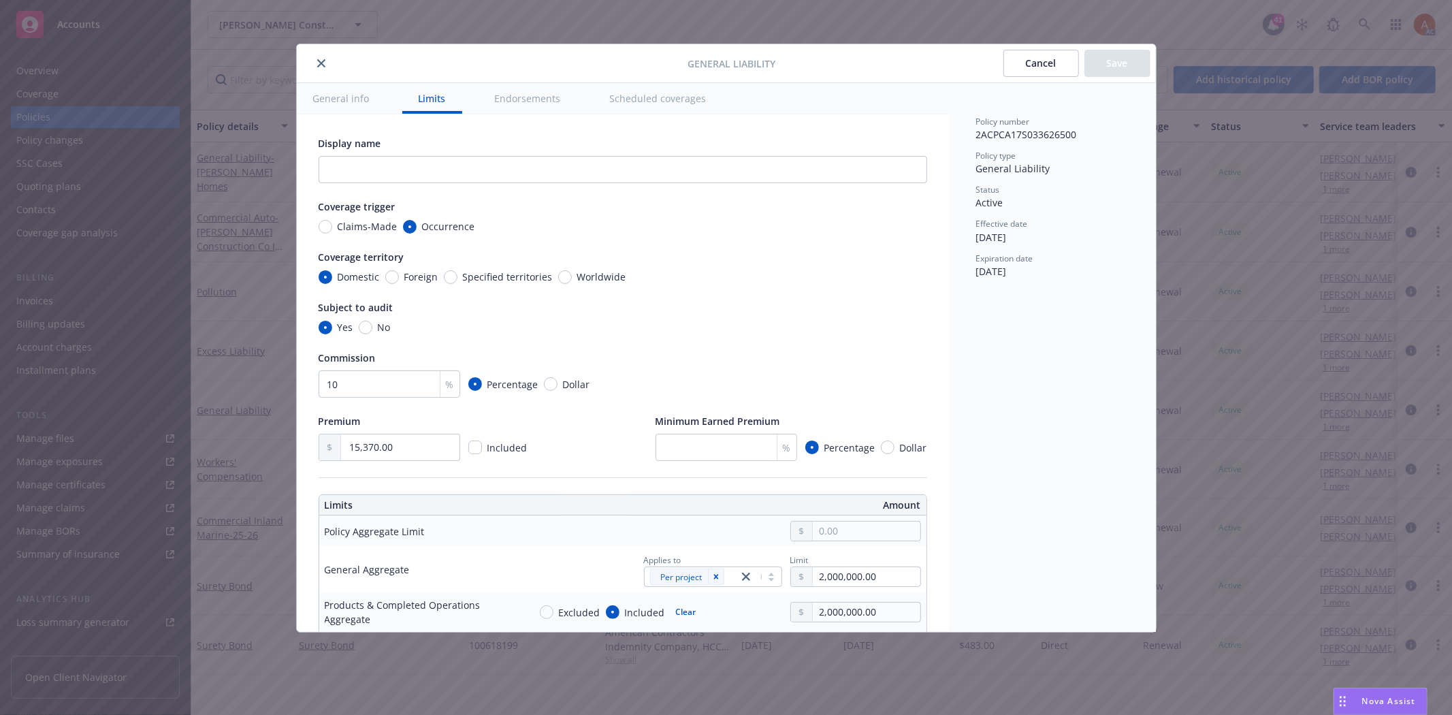
click at [320, 63] on icon "close" at bounding box center [321, 63] width 8 height 8
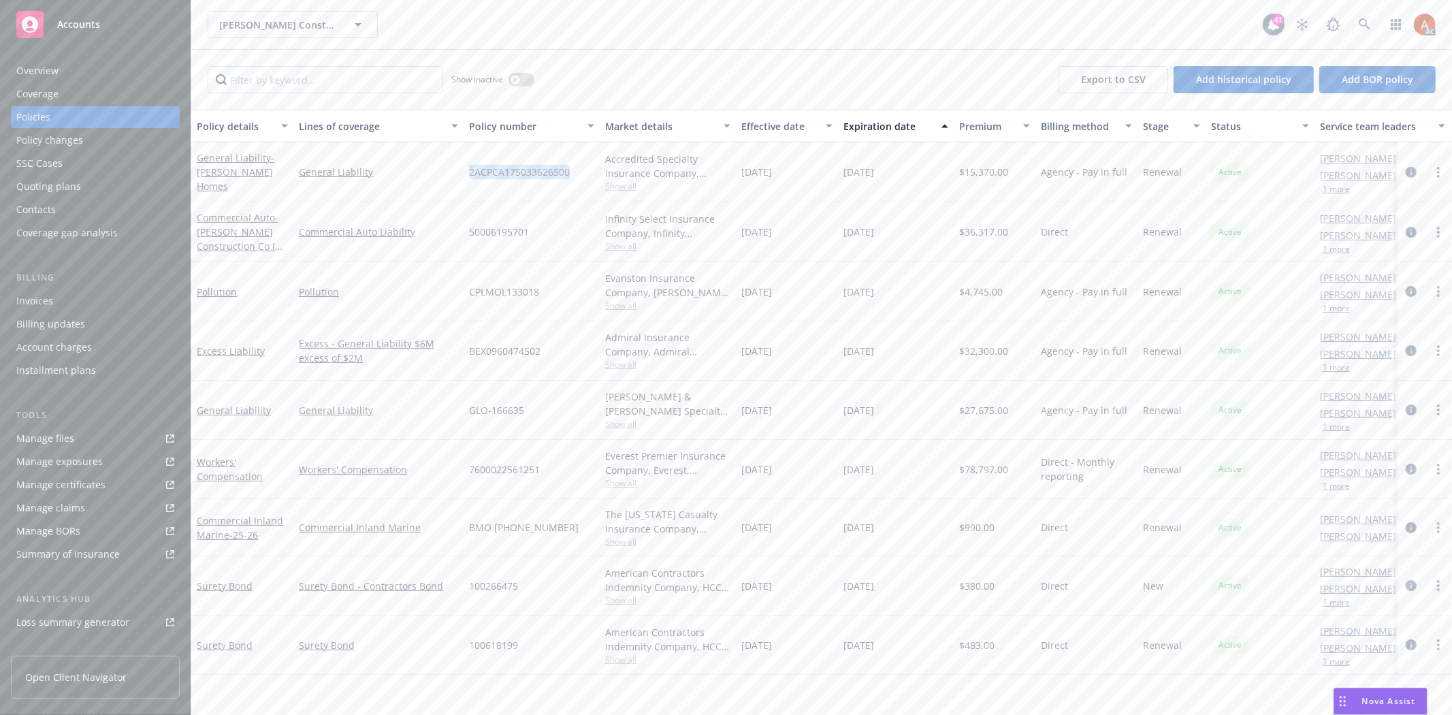
click at [502, 171] on span "2ACPCA17S033626500" at bounding box center [519, 172] width 101 height 14
drag, startPoint x: 743, startPoint y: 167, endPoint x: 803, endPoint y: 172, distance: 60.8
click at [803, 172] on div "[DATE]" at bounding box center [787, 172] width 102 height 60
copy span "[DATE]"
click at [985, 174] on span "$15,370.00" at bounding box center [983, 172] width 49 height 14
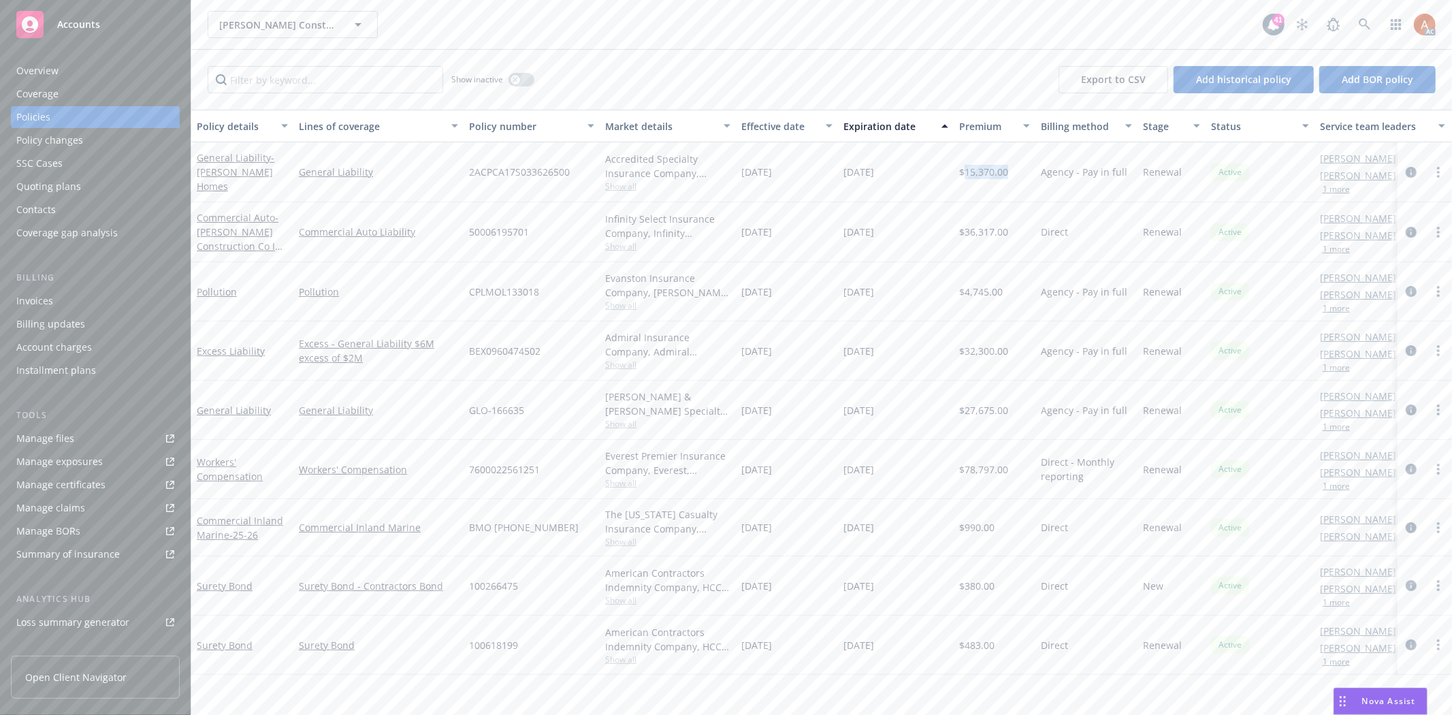
click at [985, 174] on span "$15,370.00" at bounding box center [983, 172] width 49 height 14
copy span "15,370.00"
click at [508, 74] on div "Show inactive" at bounding box center [492, 79] width 83 height 27
click at [515, 73] on button "button" at bounding box center [521, 80] width 26 height 14
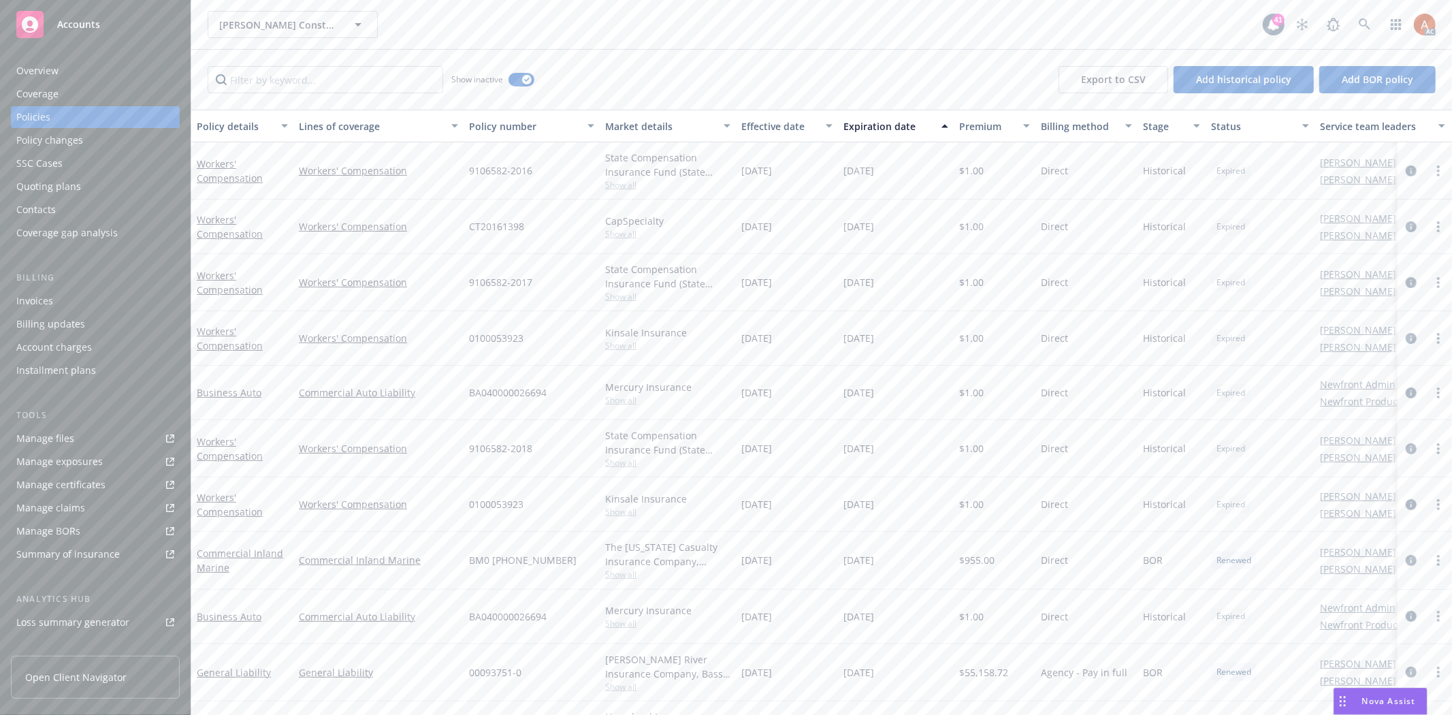
click at [765, 124] on div "Effective date" at bounding box center [779, 126] width 76 height 14
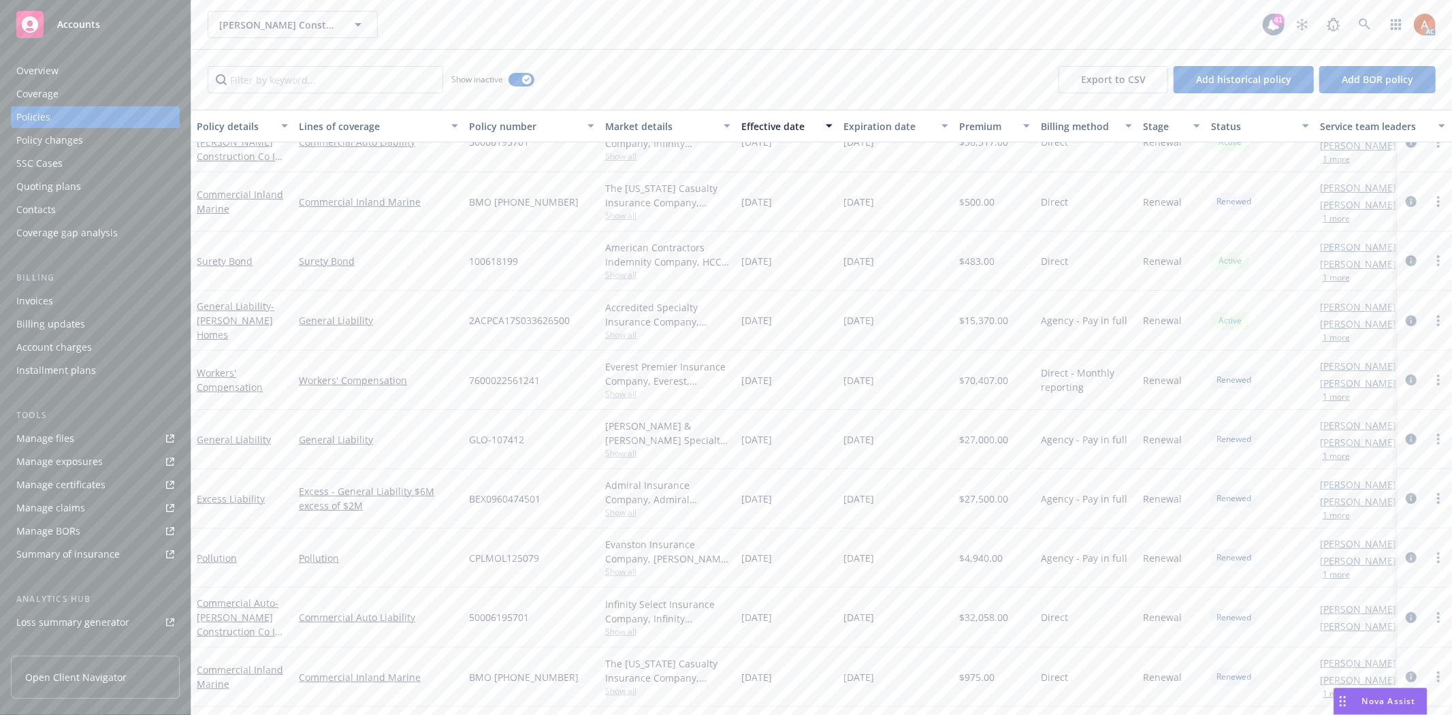
scroll to position [453, 0]
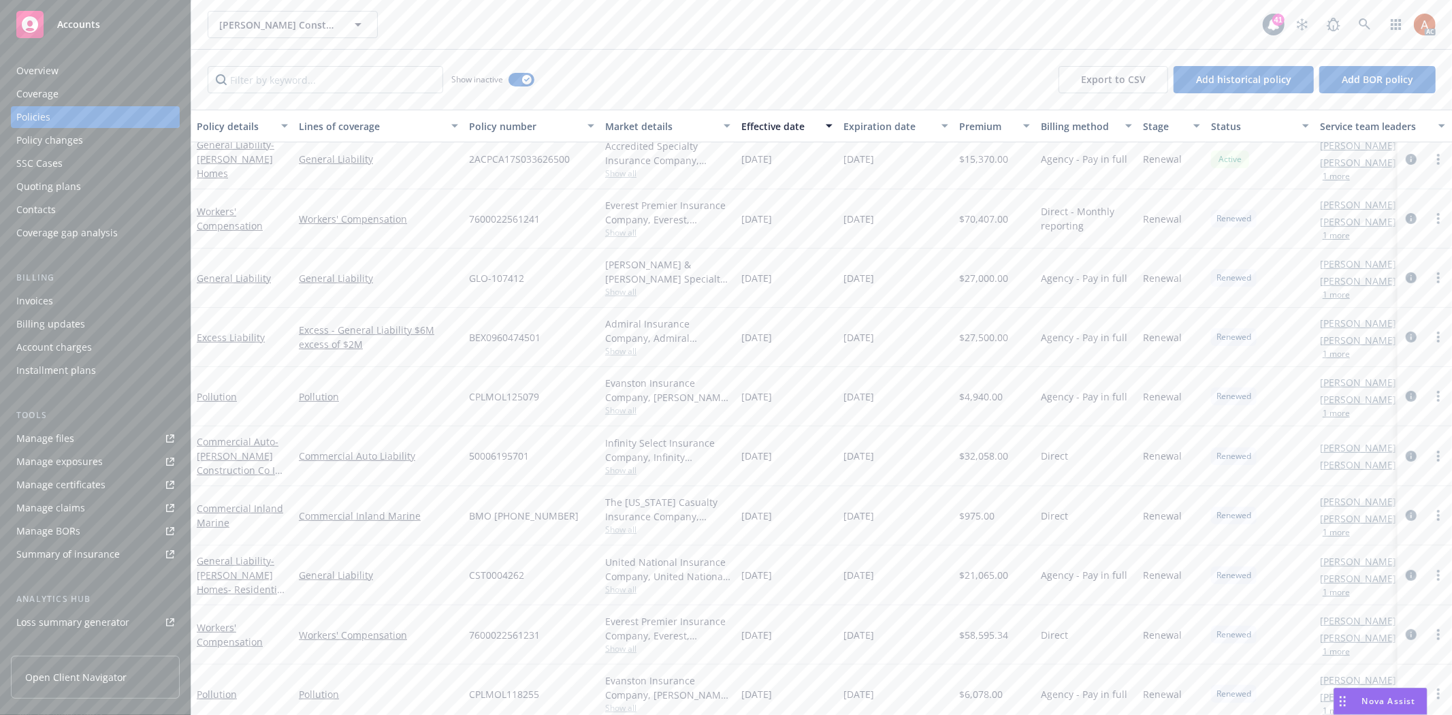
click at [617, 585] on span "Show all" at bounding box center [667, 589] width 125 height 12
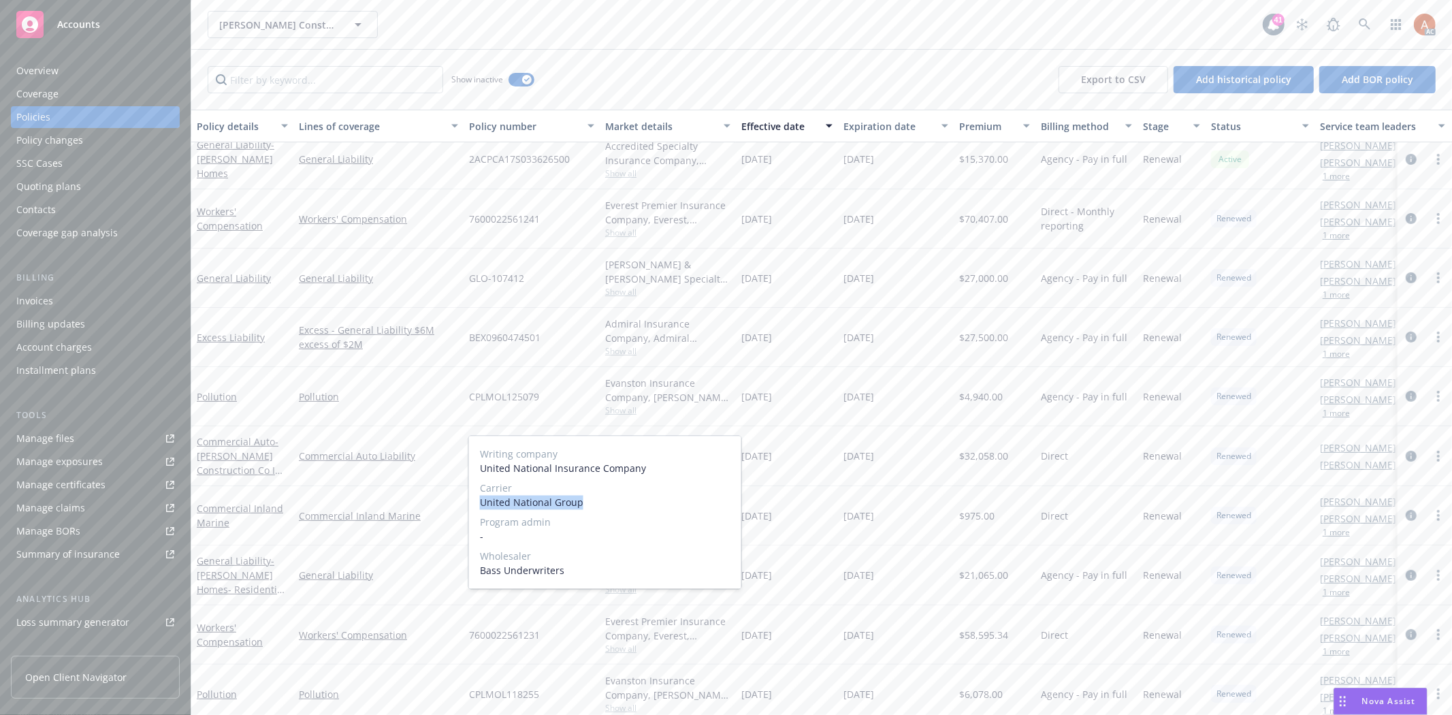
drag, startPoint x: 480, startPoint y: 504, endPoint x: 648, endPoint y: 502, distance: 168.1
click at [648, 502] on span "United National Group" at bounding box center [605, 502] width 250 height 14
copy span "United National Group"
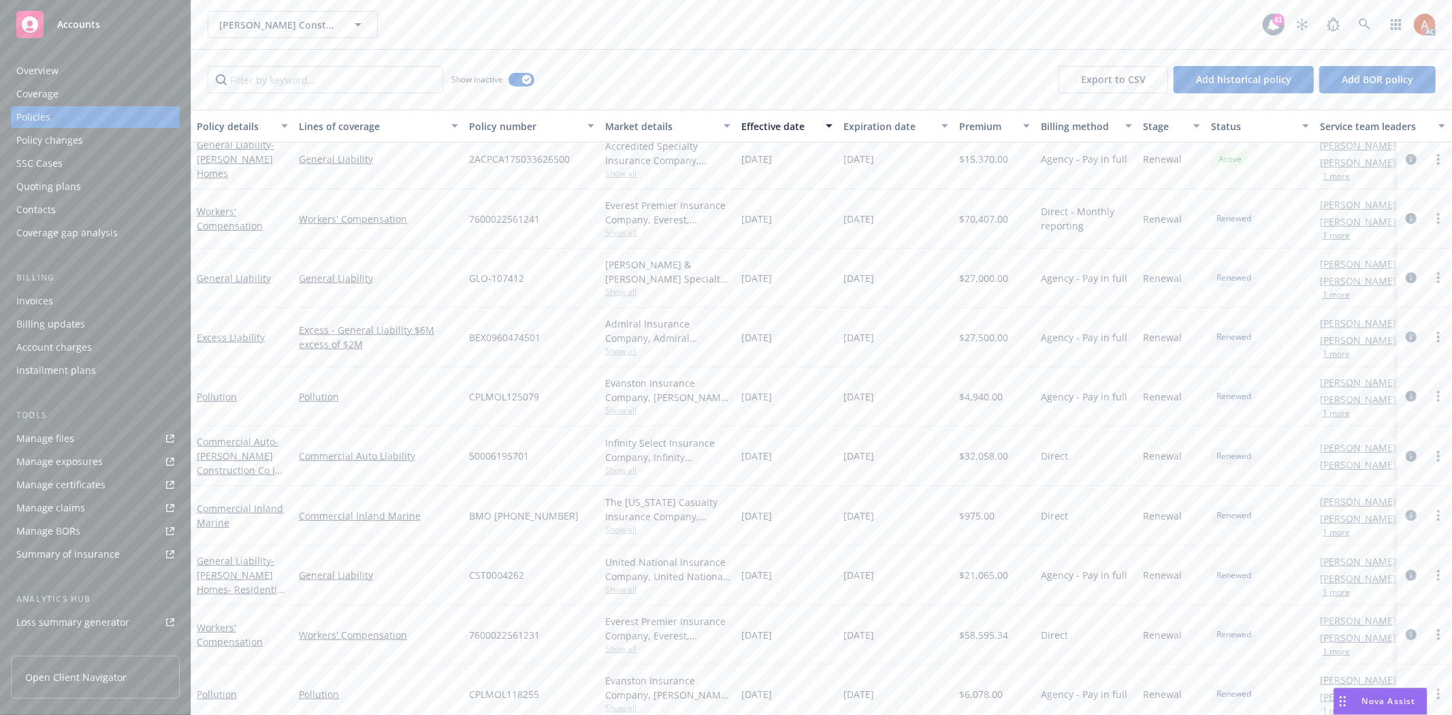
click at [422, 552] on div "General Liability" at bounding box center [378, 575] width 170 height 60
click at [484, 577] on span "CST0004262" at bounding box center [496, 575] width 55 height 14
copy span "CST0004262"
drag, startPoint x: 768, startPoint y: 575, endPoint x: 931, endPoint y: 574, distance: 163.3
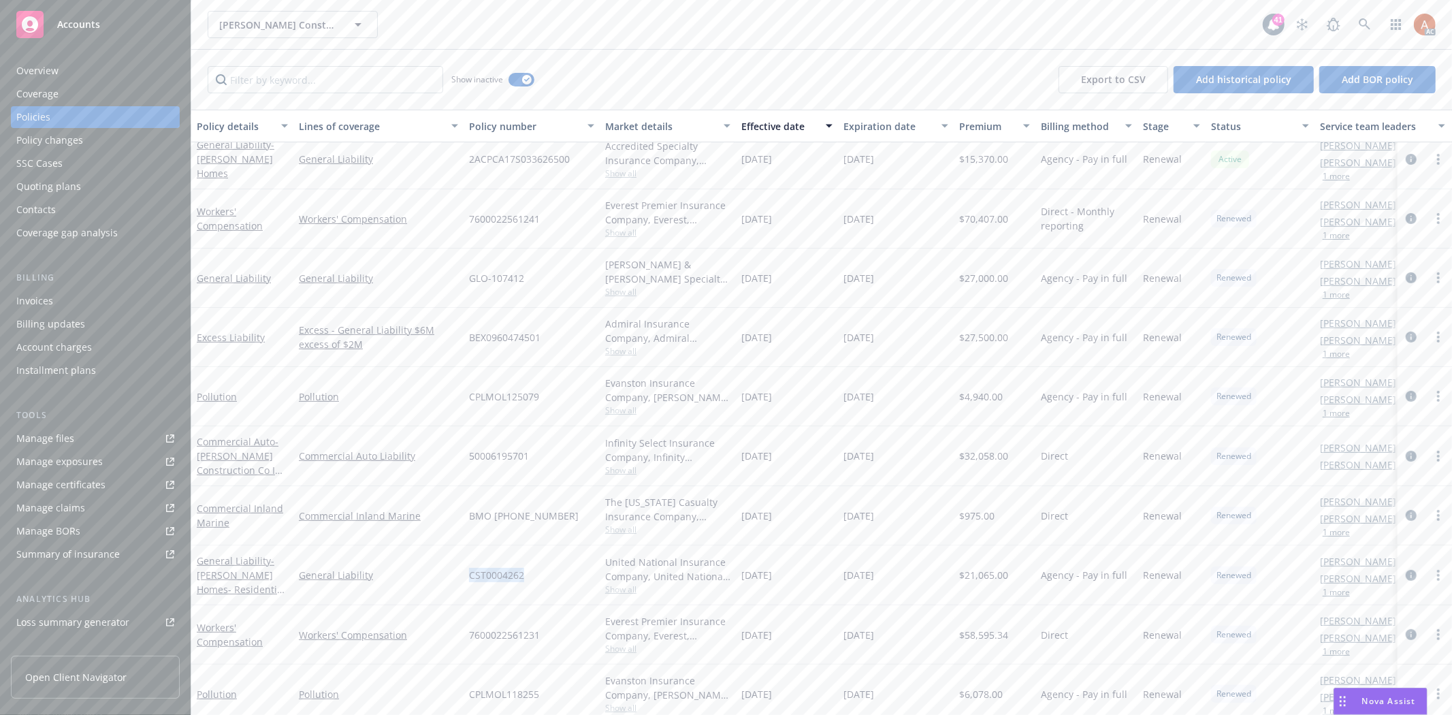
click at [931, 574] on div "General [PERSON_NAME] Homes- Residential Contructions Ops General Liability CST…" at bounding box center [847, 575] width 1313 height 60
click at [979, 574] on span "$21,065.00" at bounding box center [983, 575] width 49 height 14
copy span "21,065.00"
drag, startPoint x: 763, startPoint y: 574, endPoint x: 814, endPoint y: 574, distance: 51.0
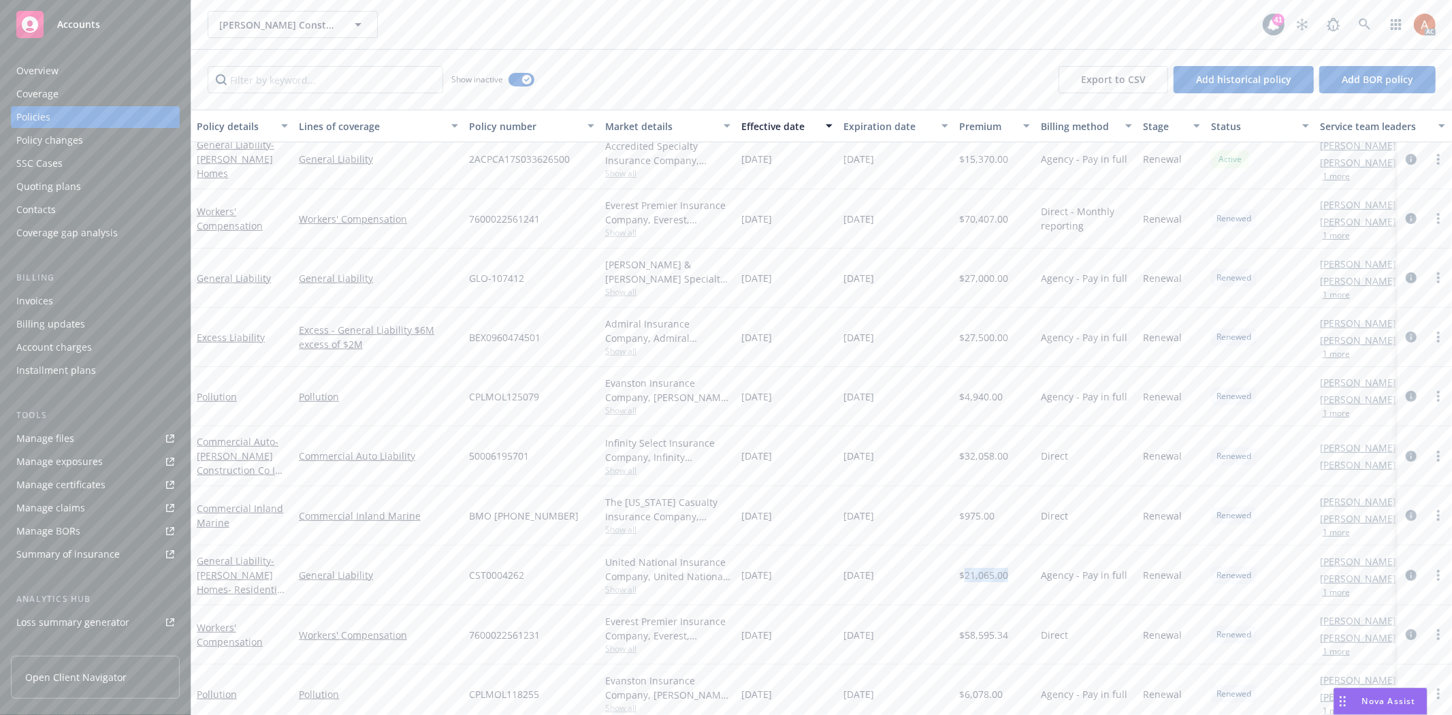
click at [814, 574] on div "[DATE]" at bounding box center [787, 575] width 102 height 60
copy span "[DATE]"
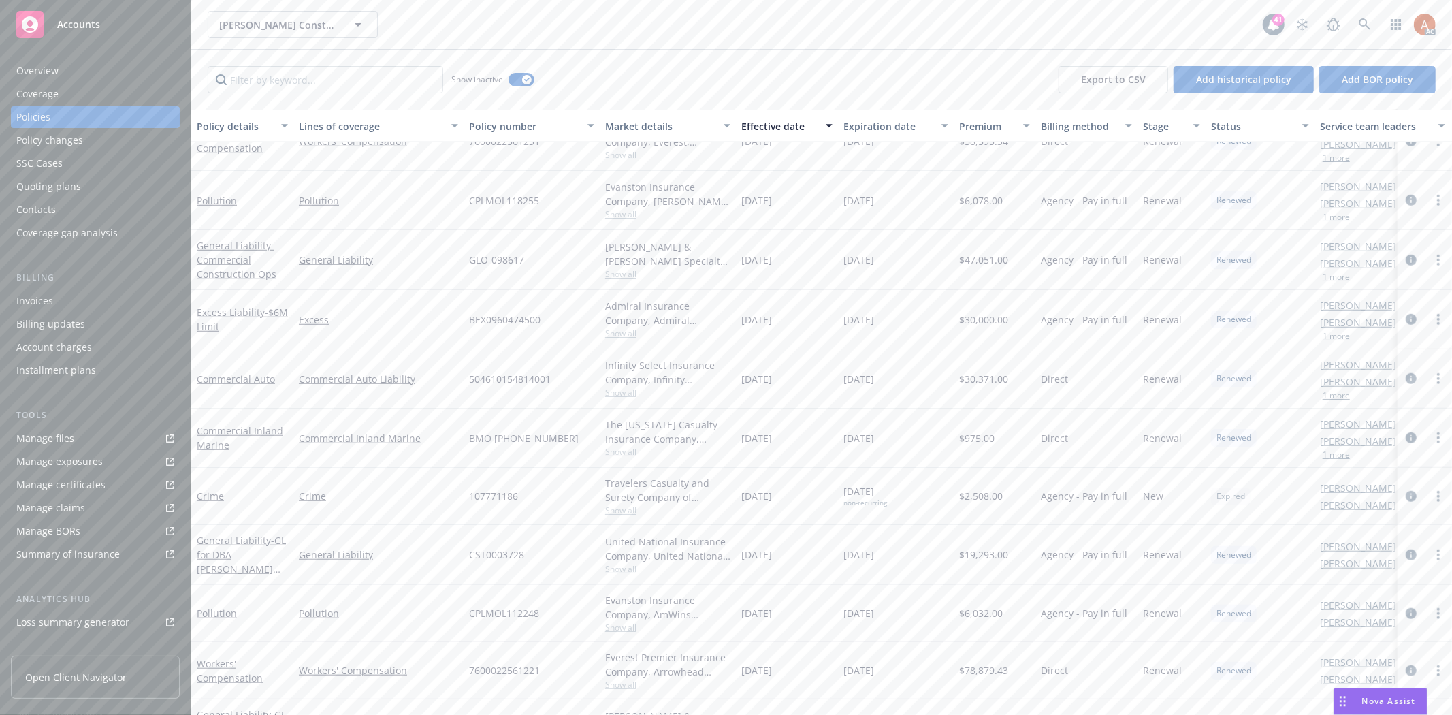
click at [616, 572] on span "Show all" at bounding box center [667, 569] width 125 height 12
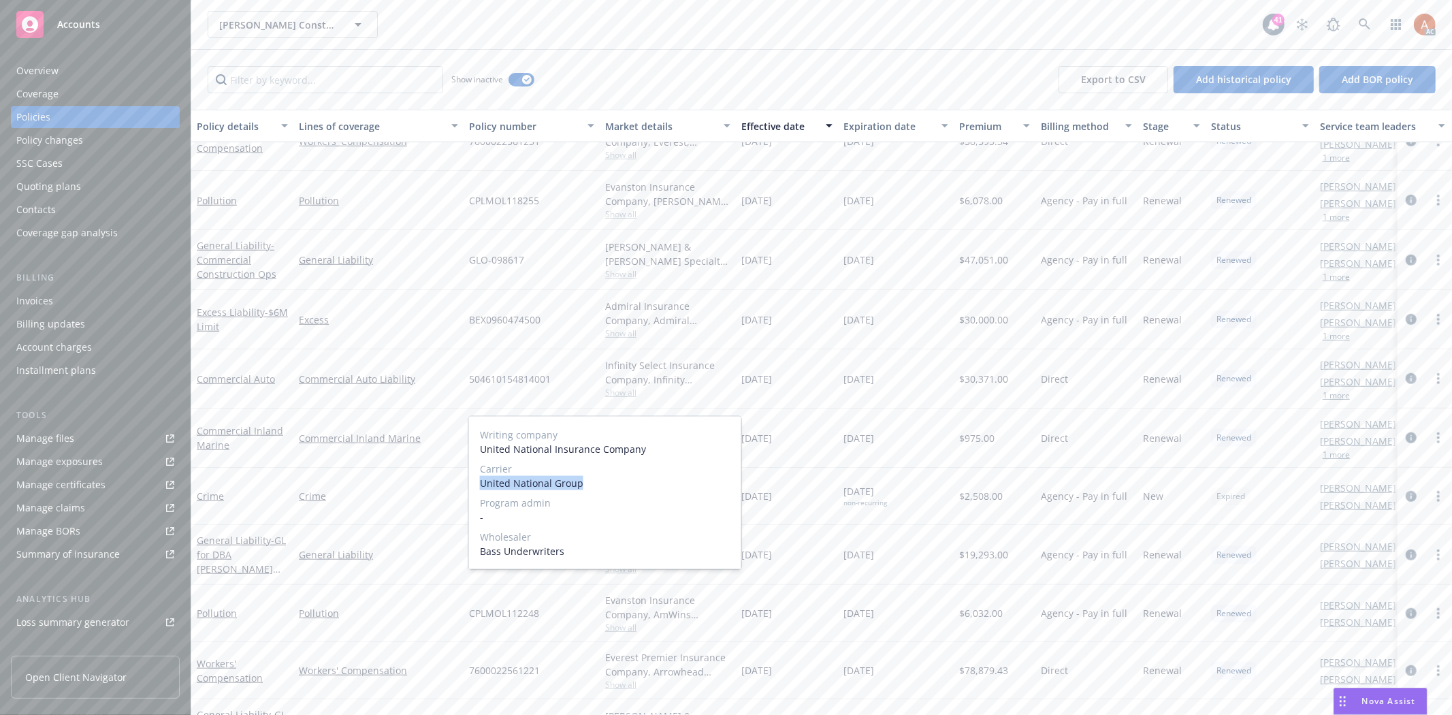
drag, startPoint x: 478, startPoint y: 482, endPoint x: 628, endPoint y: 485, distance: 150.4
click at [628, 485] on div "Writing company United National Insurance Company Carrier United National Group…" at bounding box center [605, 493] width 272 height 152
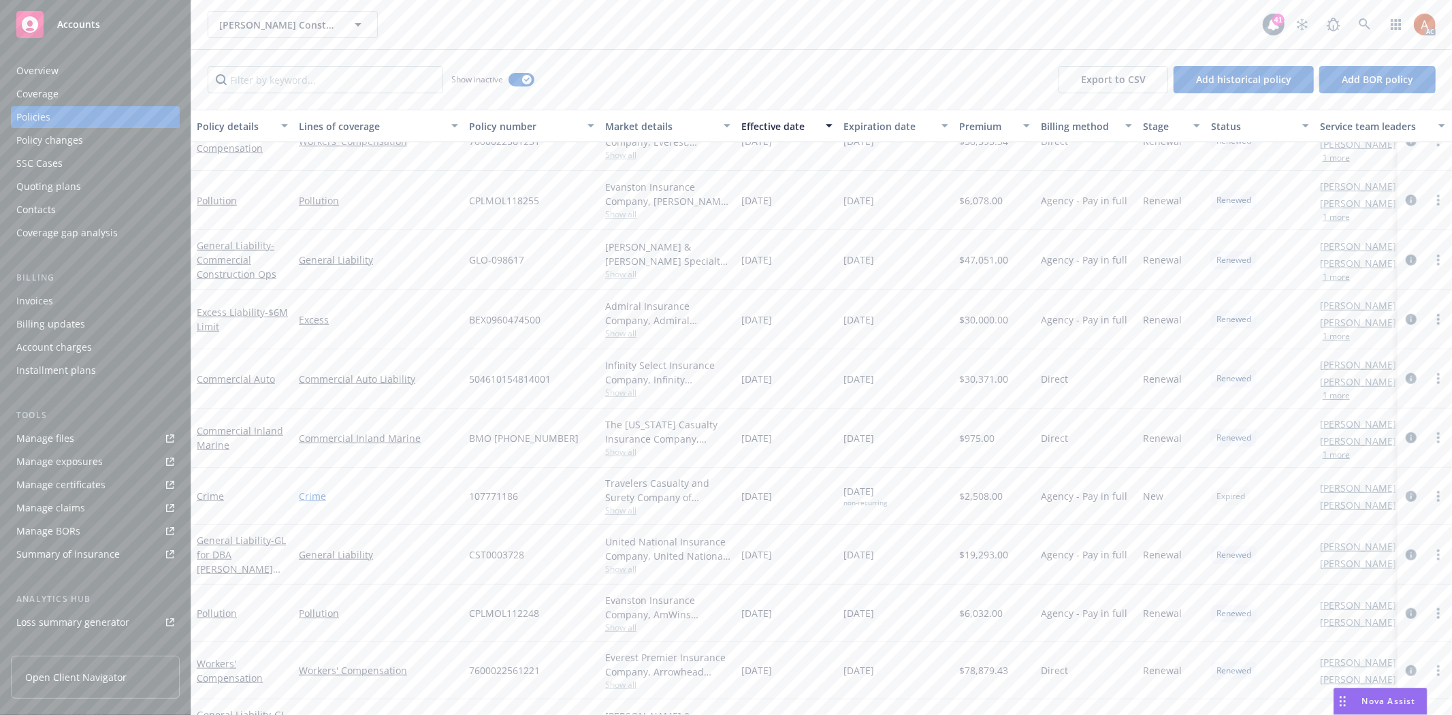
click at [388, 494] on link "Crime" at bounding box center [378, 496] width 159 height 14
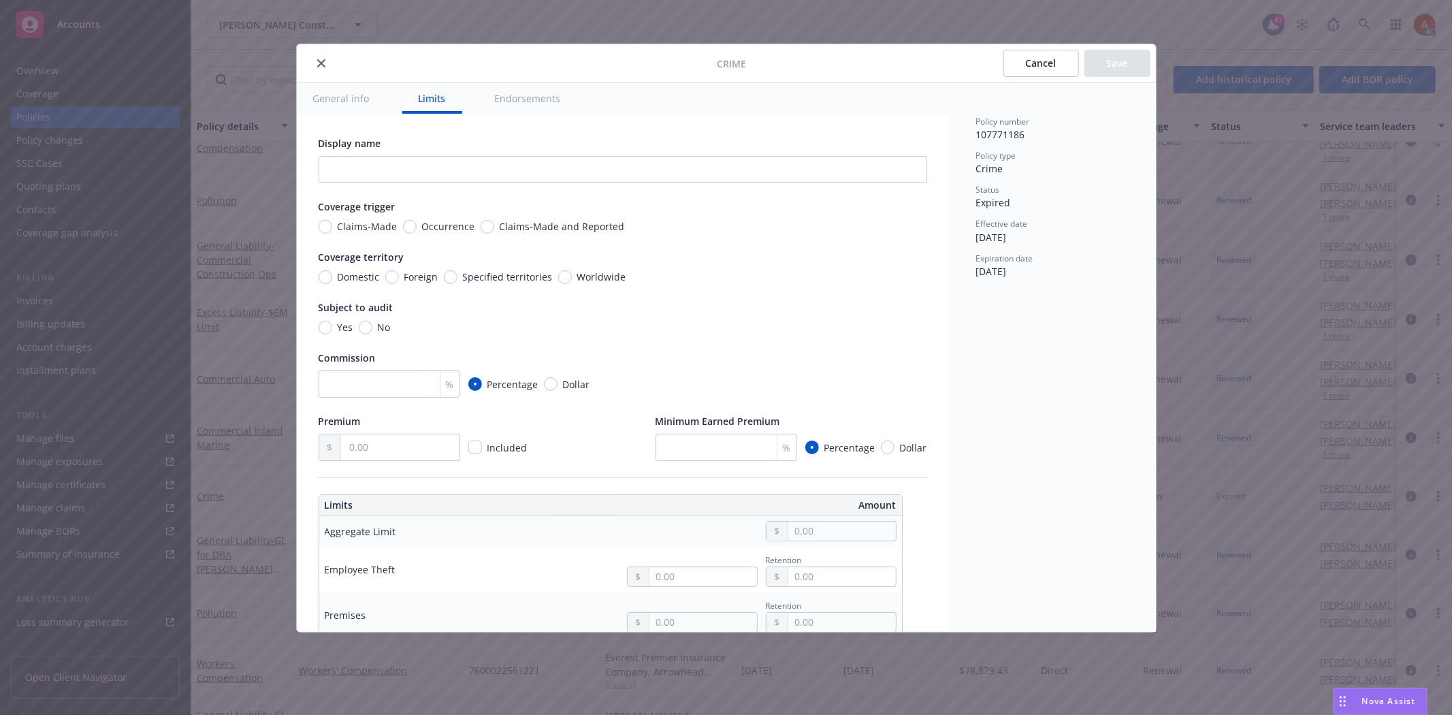
click at [318, 65] on icon "close" at bounding box center [321, 63] width 8 height 8
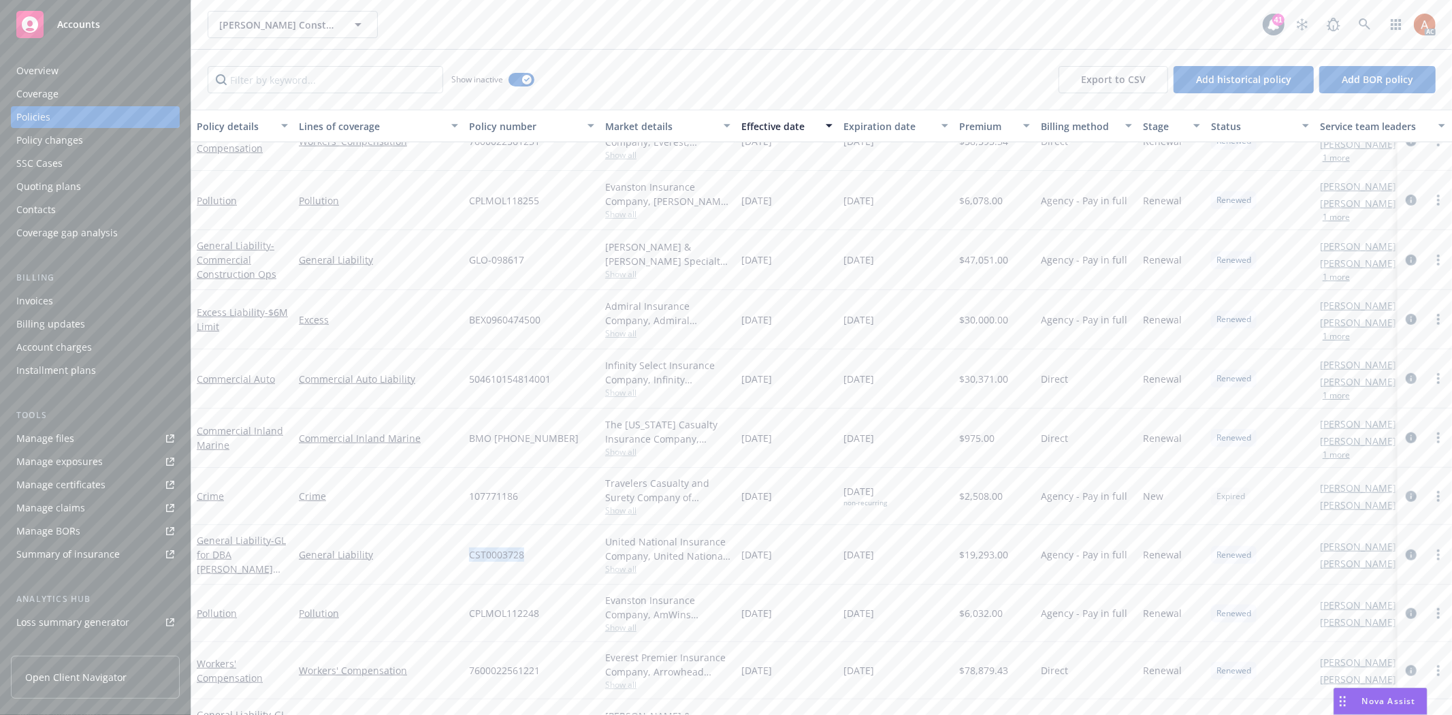
click at [485, 549] on span "CST0003728" at bounding box center [496, 554] width 55 height 14
click at [990, 553] on span "$19,293.00" at bounding box center [983, 554] width 49 height 14
drag, startPoint x: 747, startPoint y: 551, endPoint x: 801, endPoint y: 553, distance: 53.8
click at [801, 553] on div "[DATE]" at bounding box center [787, 555] width 102 height 60
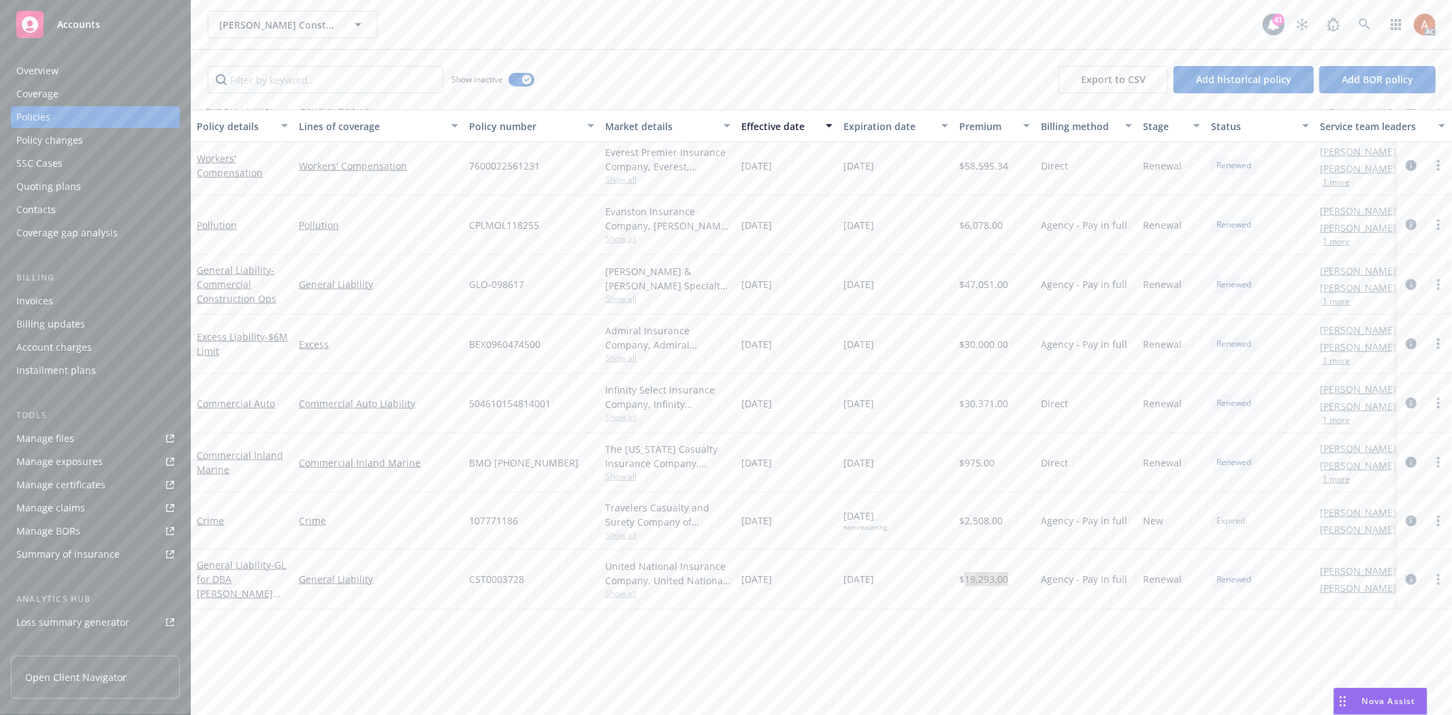
scroll to position [604, 0]
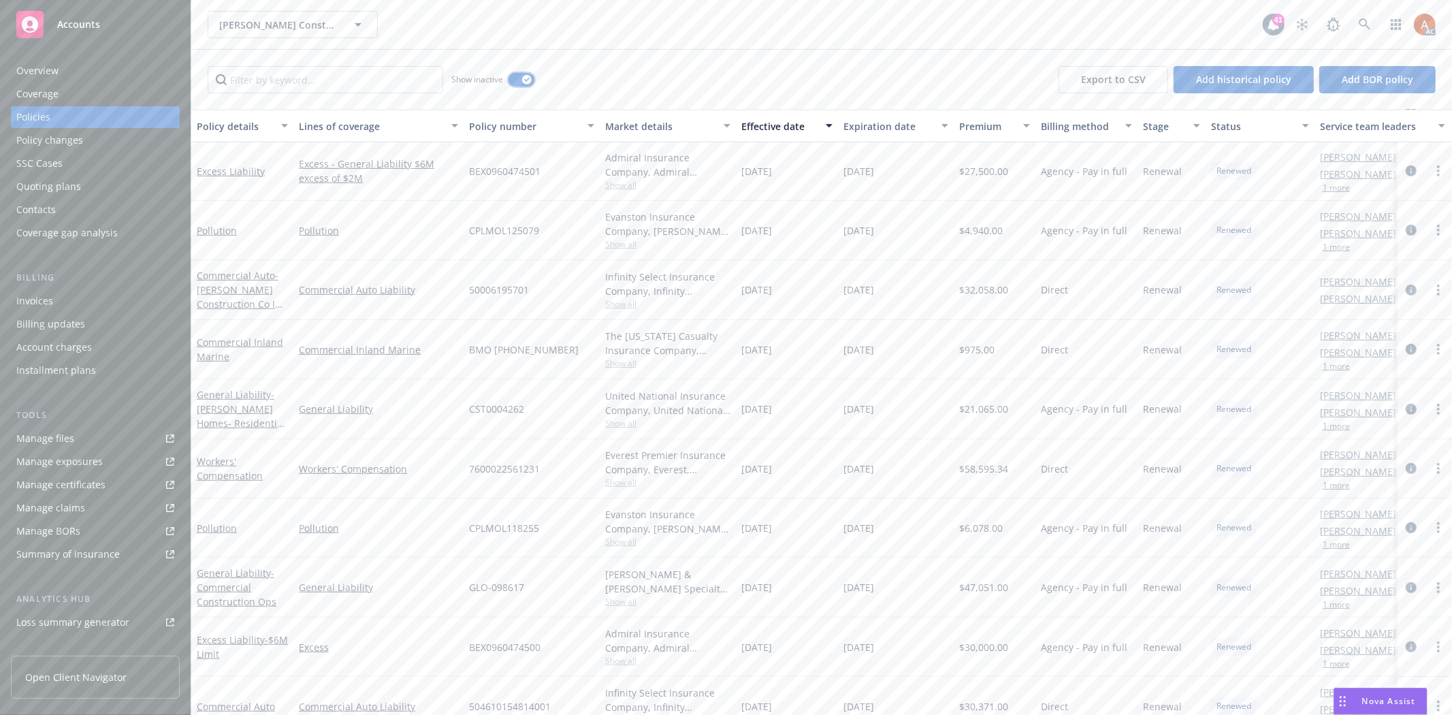
click at [519, 79] on button "button" at bounding box center [521, 80] width 26 height 14
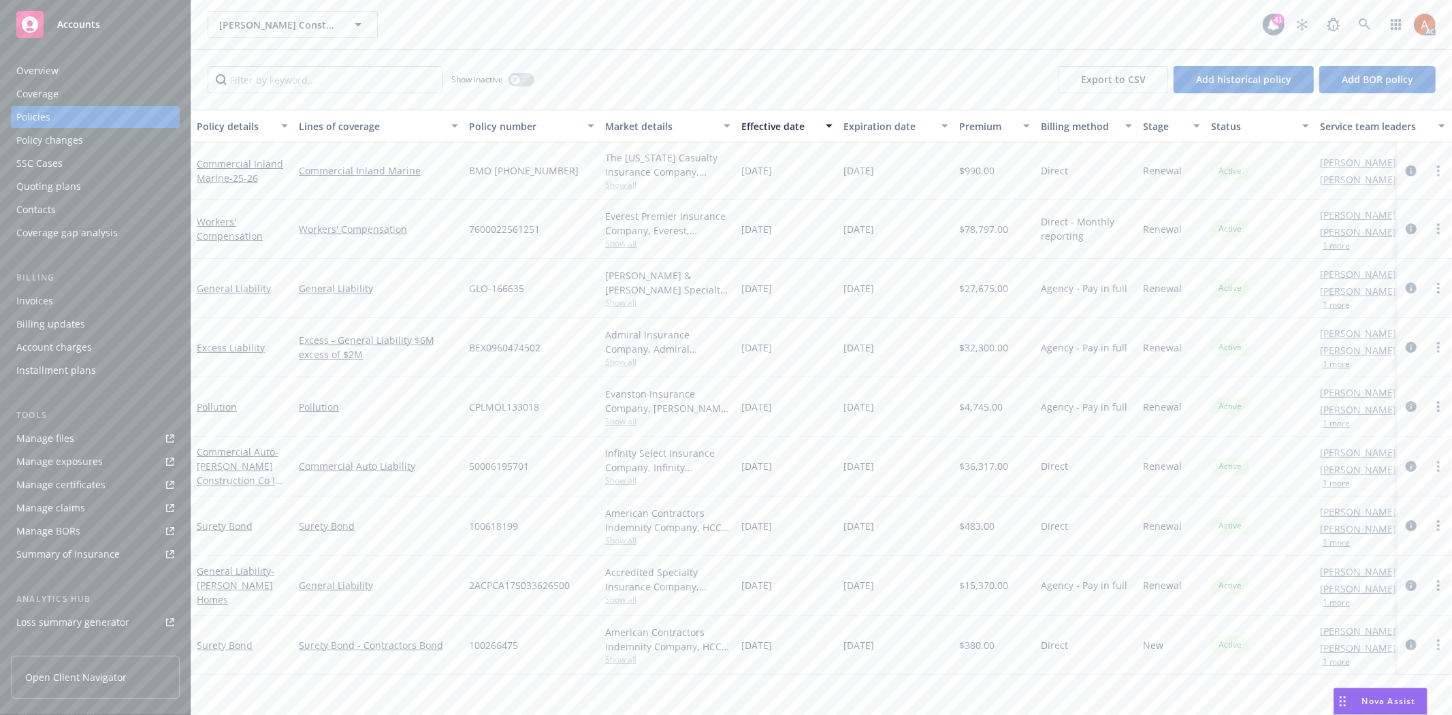
click at [770, 124] on div "Effective date" at bounding box center [779, 126] width 76 height 14
click at [772, 123] on div "Effective date" at bounding box center [779, 126] width 76 height 14
drag, startPoint x: 768, startPoint y: 235, endPoint x: 904, endPoint y: 237, distance: 136.1
click at [904, 237] on div "General [PERSON_NAME] Homes General Liability 2ACPCA17S033626500 Accredited Spe…" at bounding box center [847, 231] width 1313 height 60
click at [930, 247] on div "[DATE]" at bounding box center [896, 231] width 116 height 60
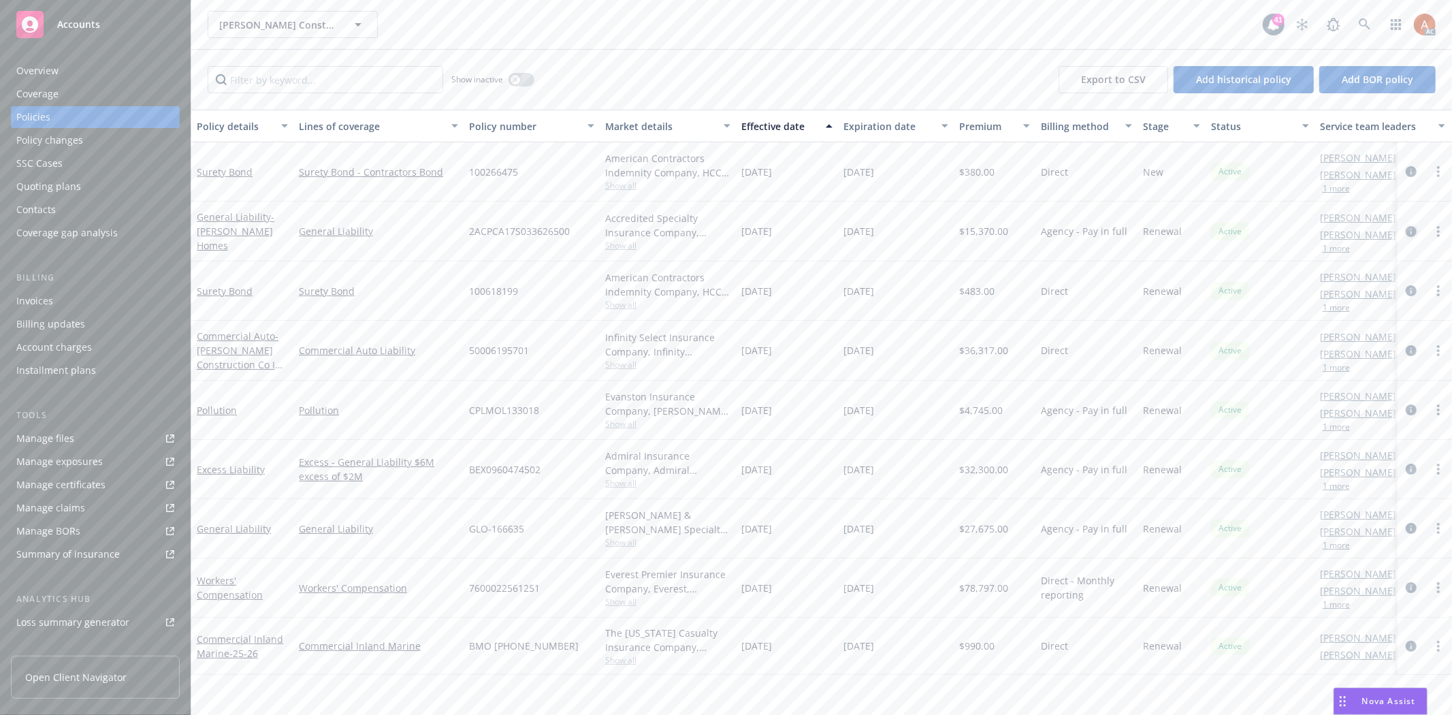
click at [1410, 229] on icon "circleInformation" at bounding box center [1410, 231] width 11 height 11
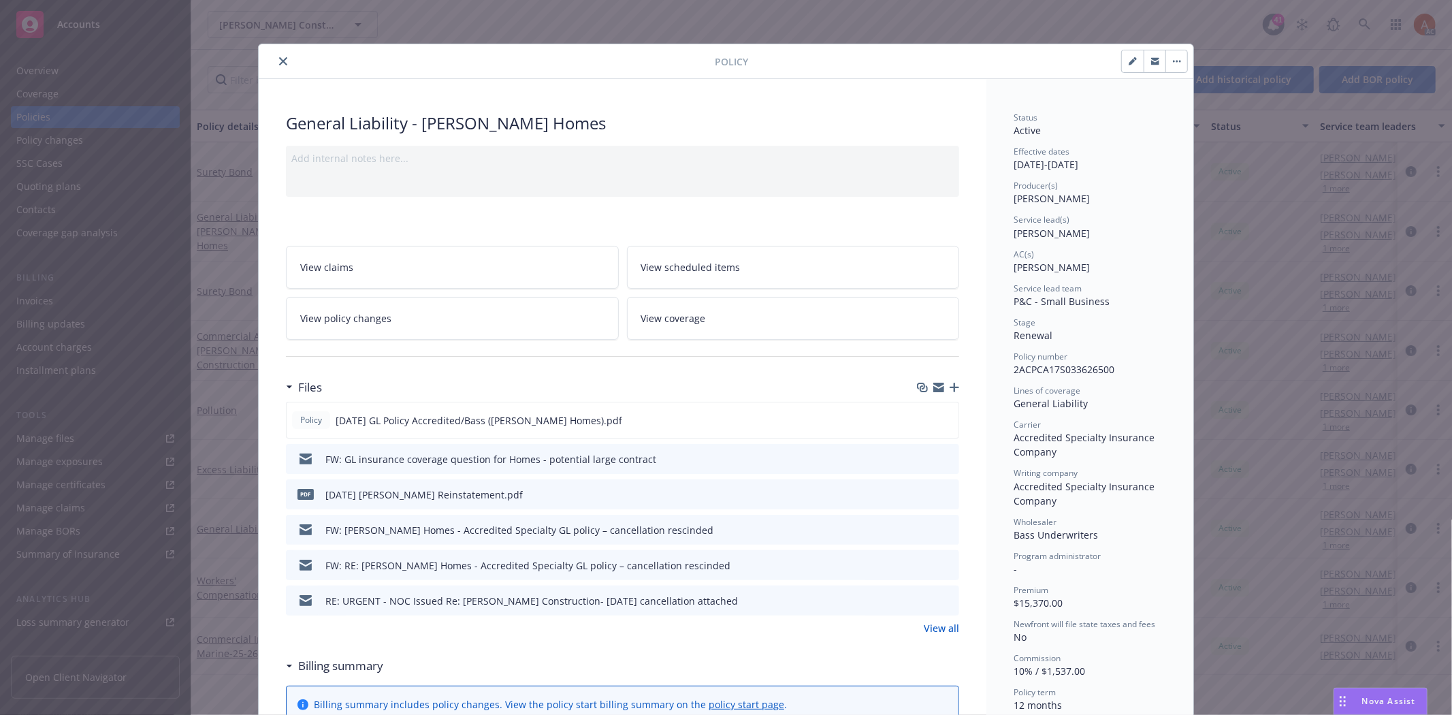
click at [934, 630] on link "View all" at bounding box center [941, 628] width 35 height 14
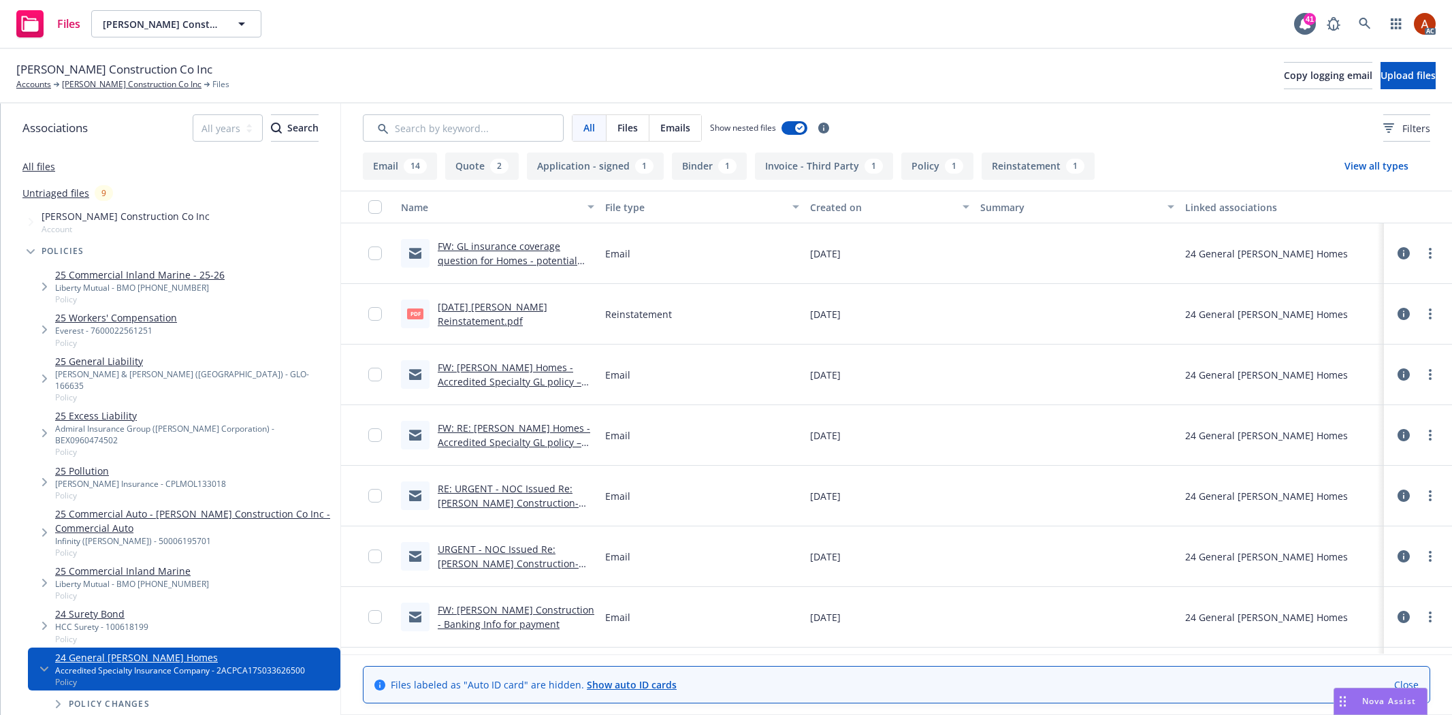
click at [583, 167] on button "Application - signed 1" at bounding box center [595, 165] width 137 height 27
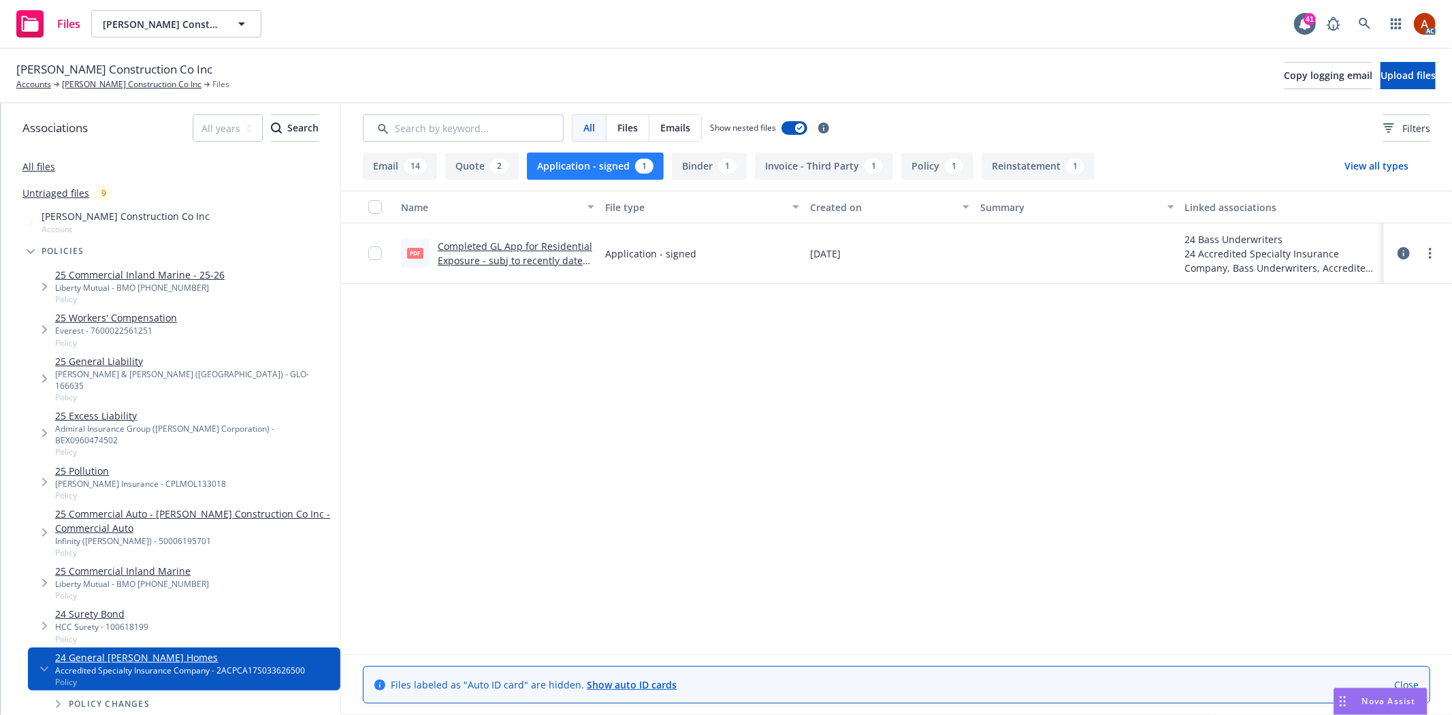
click at [519, 246] on link "Completed GL App for Residential Exposure - subj to recently dated signature.pdf" at bounding box center [515, 261] width 154 height 42
click at [950, 168] on div "1" at bounding box center [954, 166] width 18 height 15
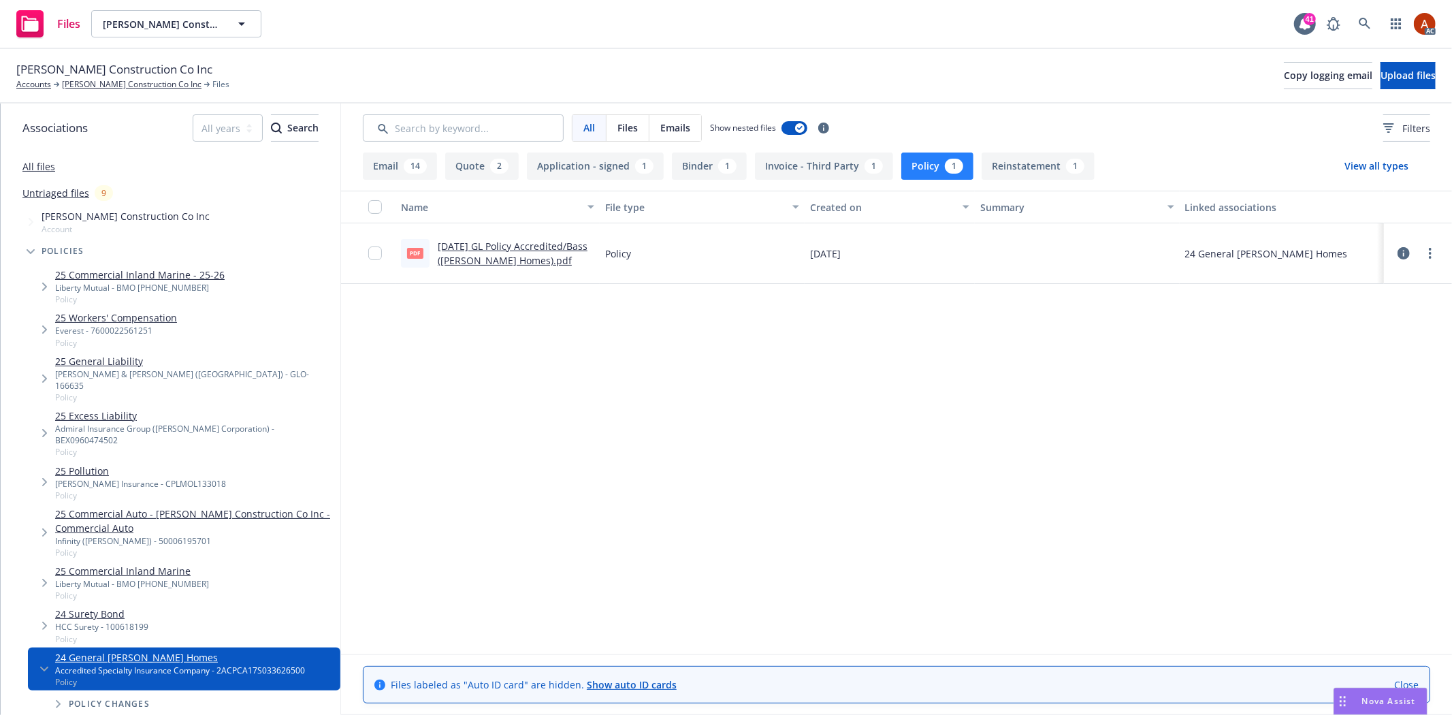
click at [928, 174] on button "Policy 1" at bounding box center [937, 165] width 72 height 27
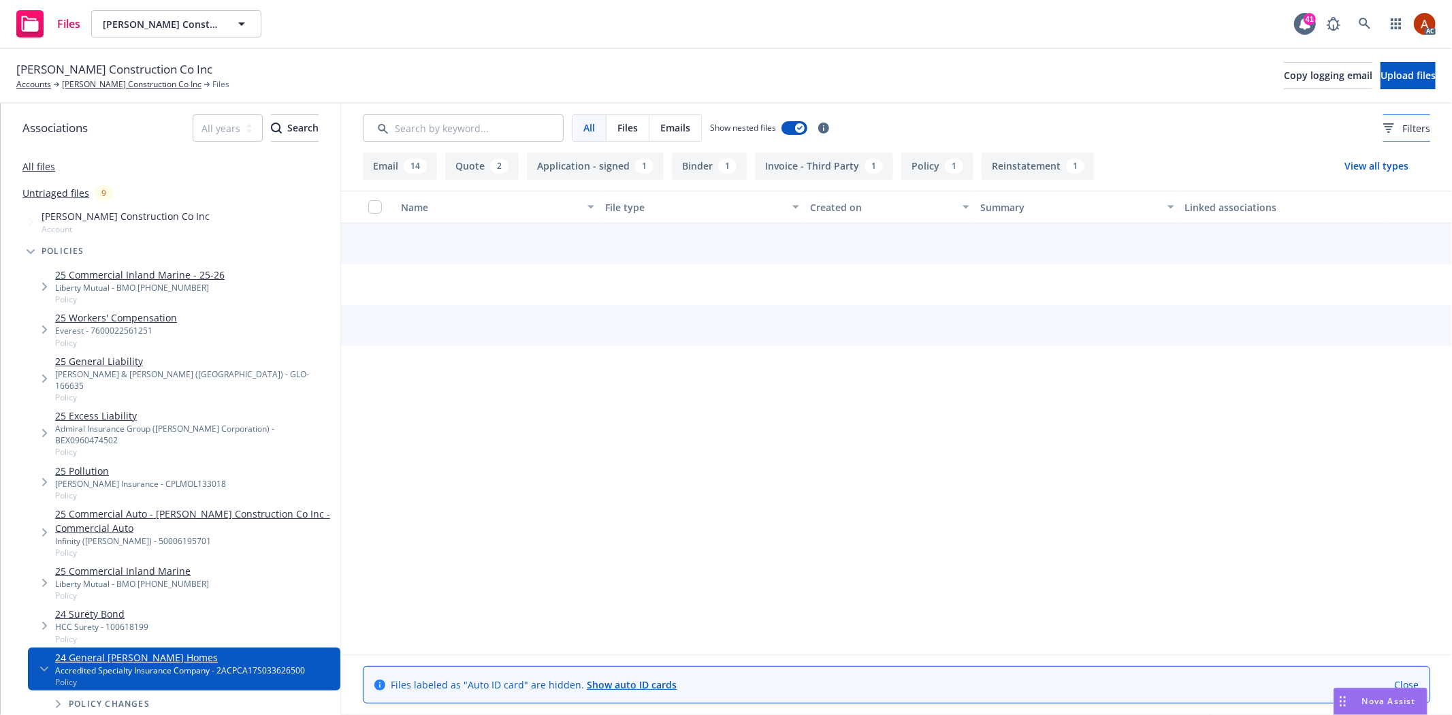
click at [1383, 130] on div "Filters" at bounding box center [1406, 128] width 47 height 14
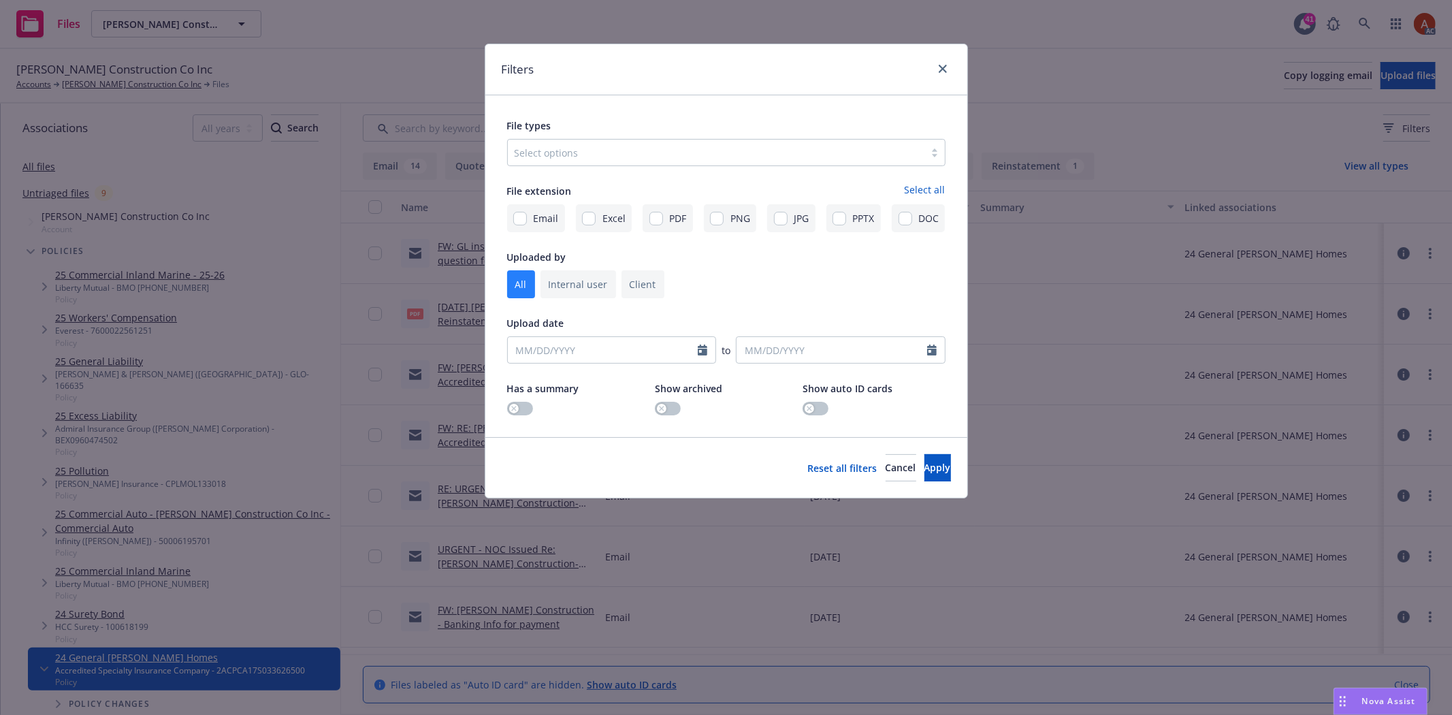
click at [517, 154] on div at bounding box center [716, 152] width 403 height 16
click at [568, 150] on div at bounding box center [716, 152] width 403 height 16
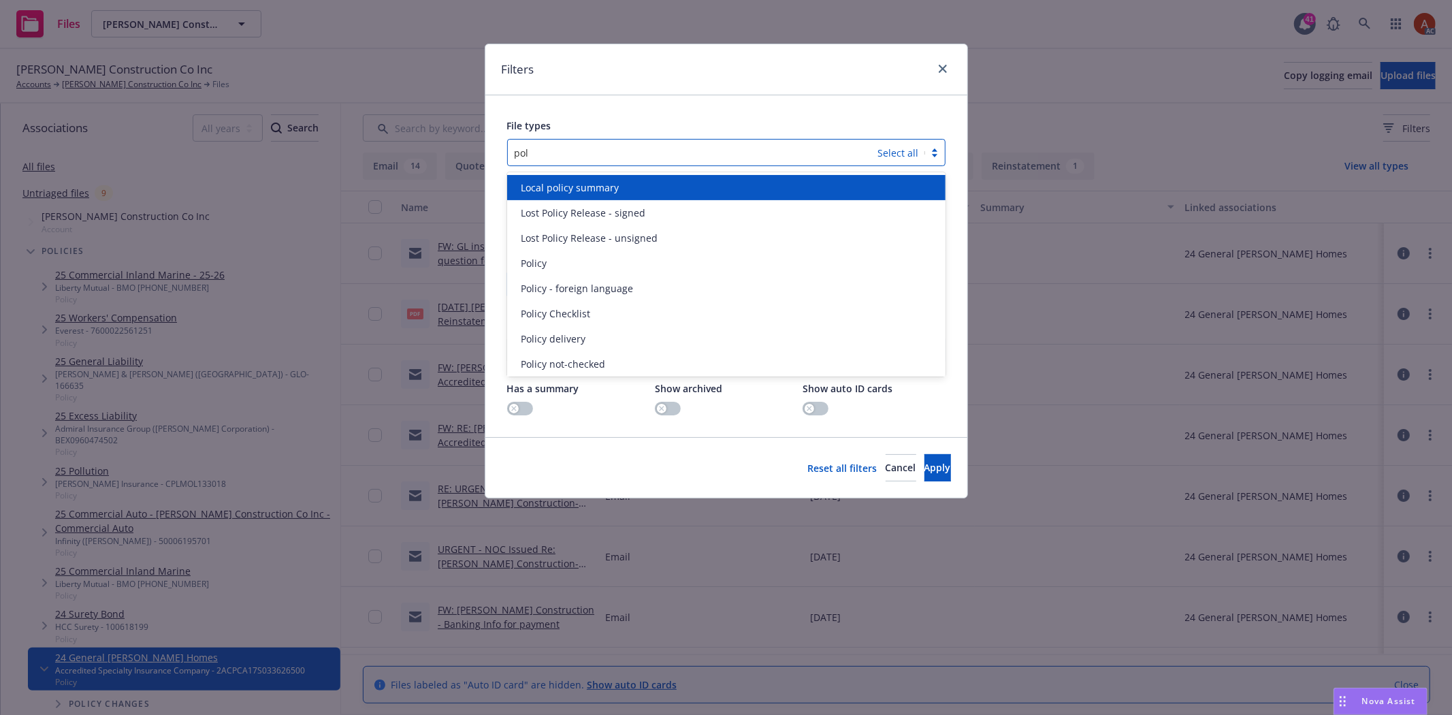
type input "poli"
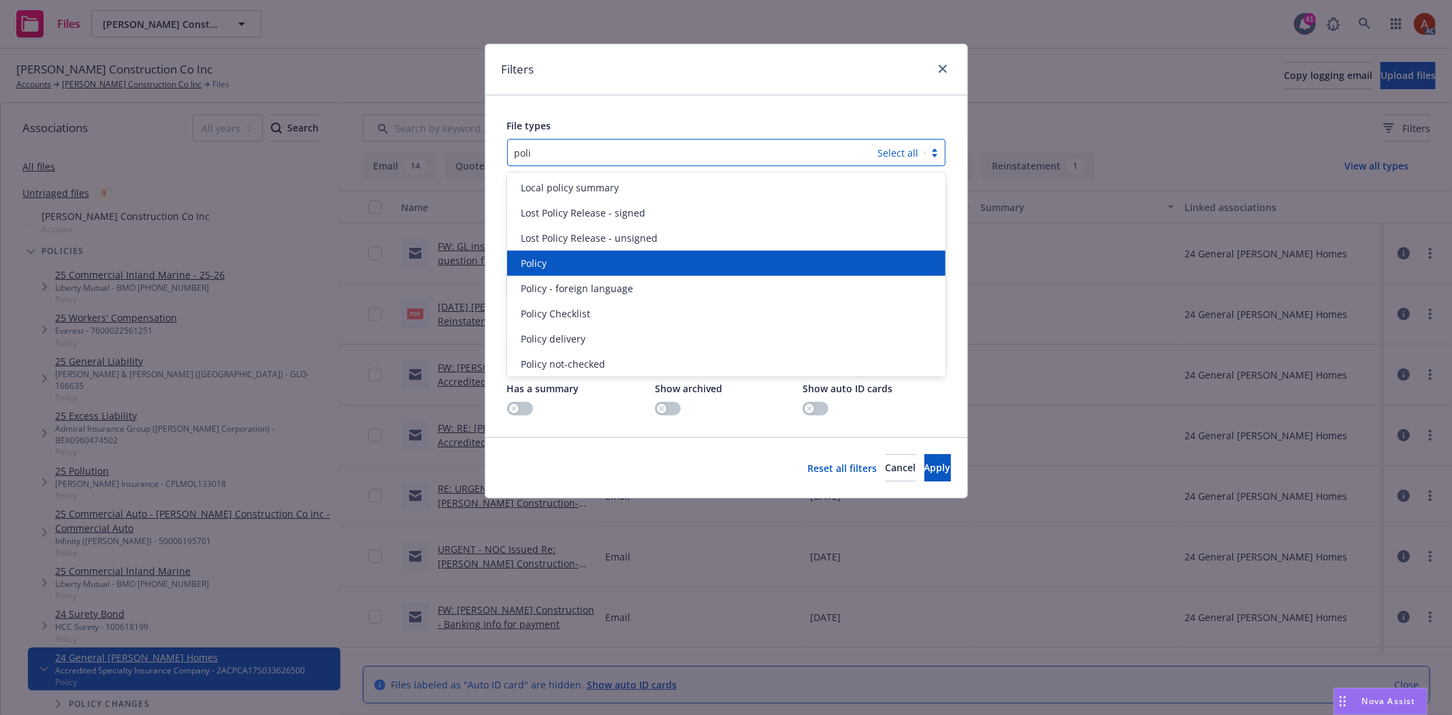
click at [546, 264] on span "Policy" at bounding box center [534, 263] width 26 height 14
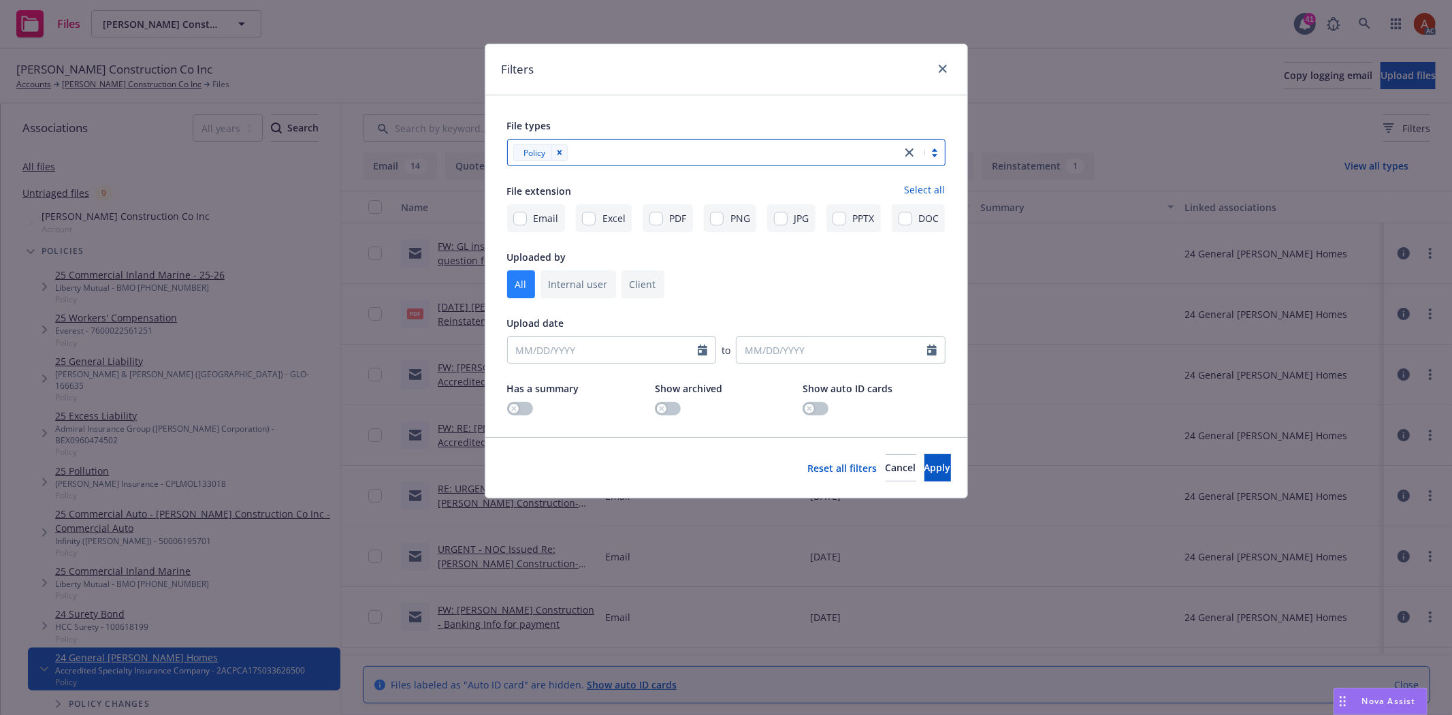
click at [609, 161] on div "Policy" at bounding box center [704, 153] width 393 height 22
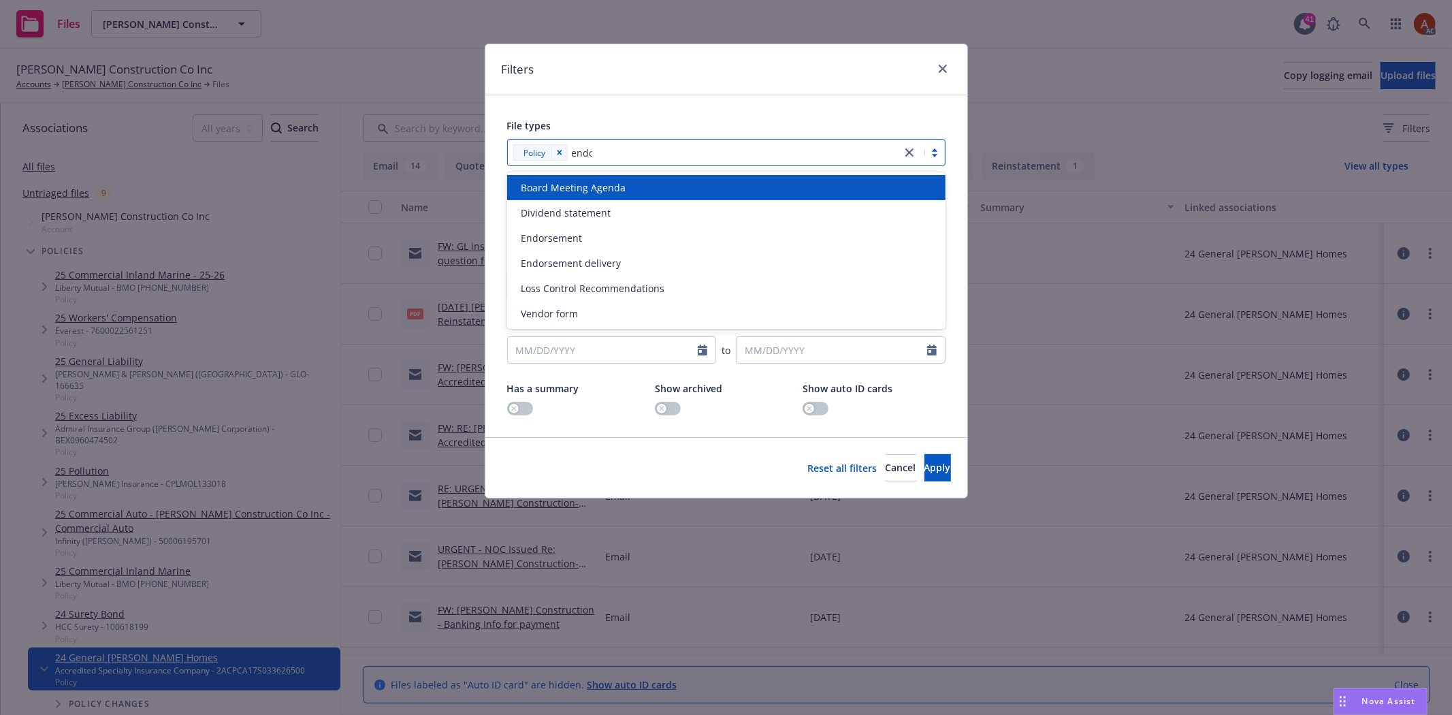
type input "endor"
click at [575, 186] on span "Endorsement" at bounding box center [551, 187] width 61 height 14
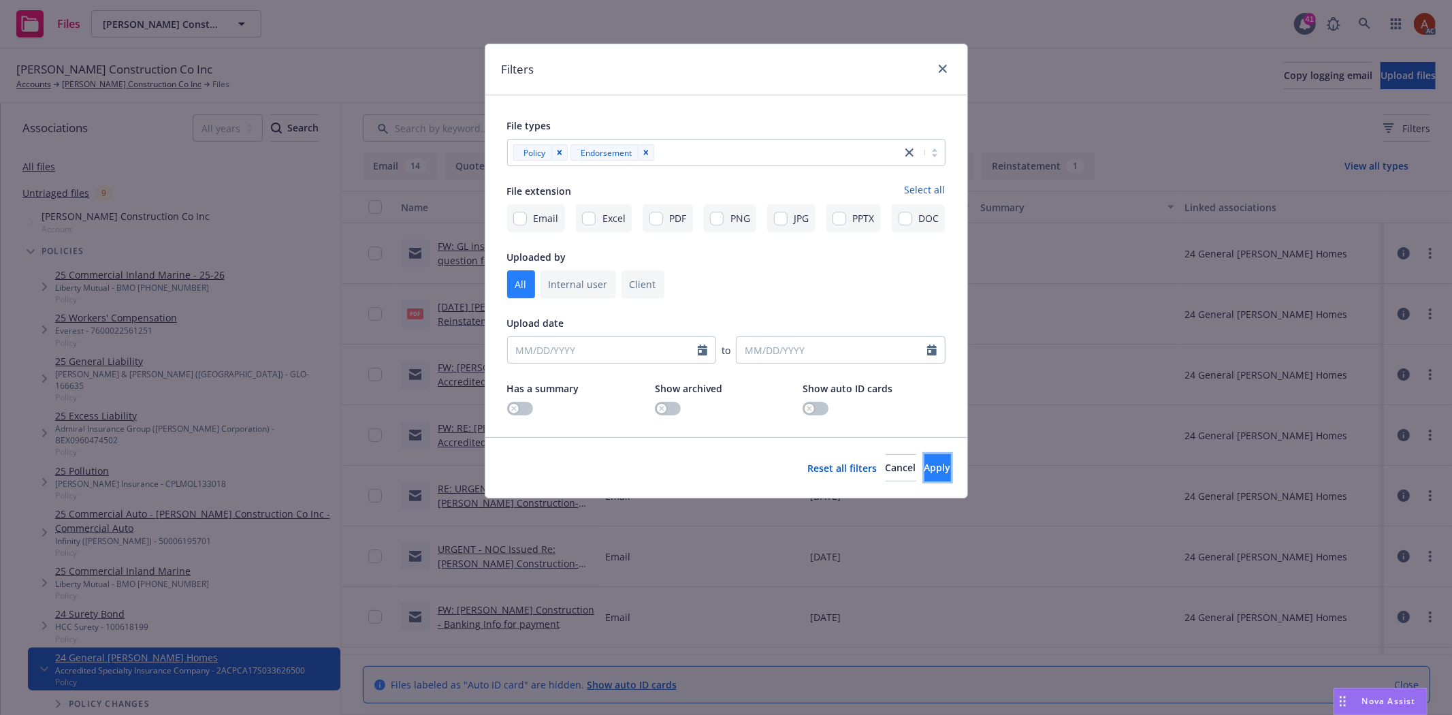
click at [924, 470] on span "Apply" at bounding box center [937, 467] width 27 height 13
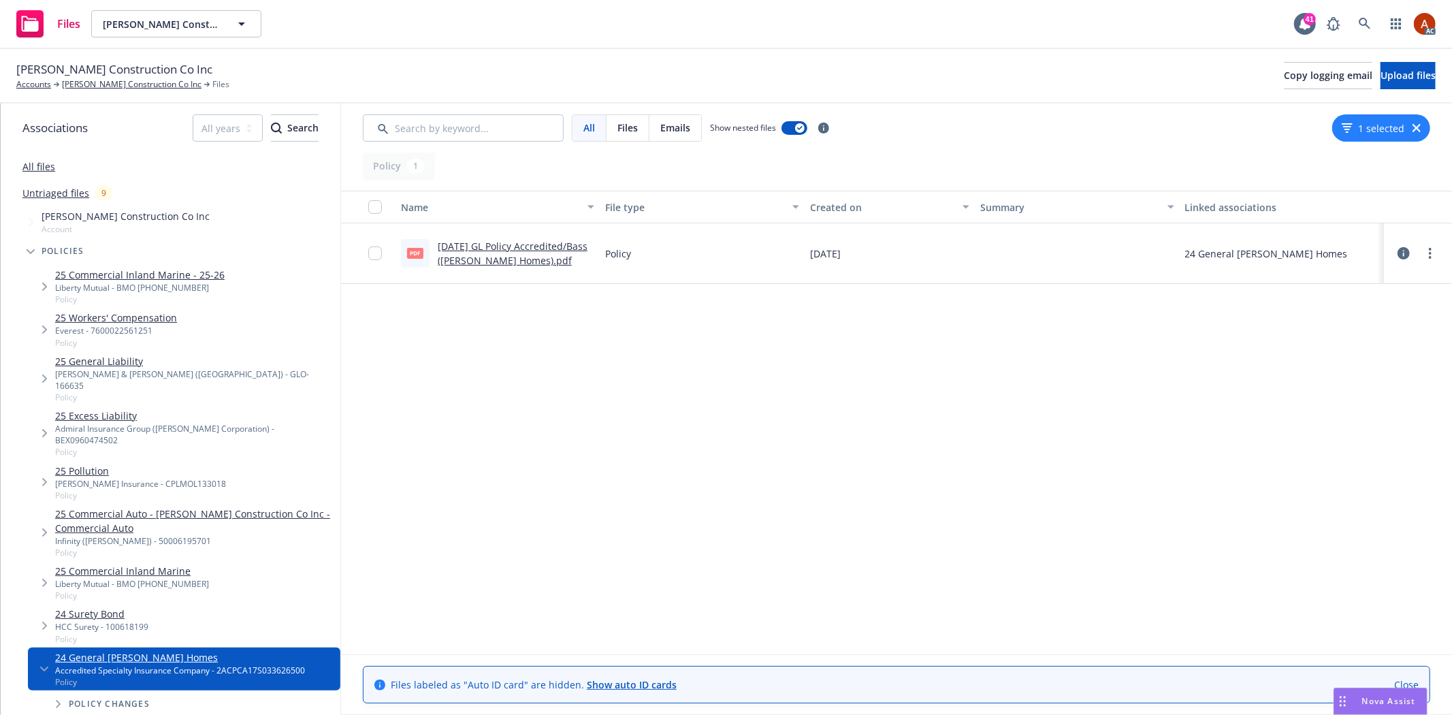
click at [516, 246] on link "[DATE] GL Policy Accredited/Bass ([PERSON_NAME] Homes).pdf" at bounding box center [513, 253] width 150 height 27
